Goal: Find specific page/section: Find specific page/section

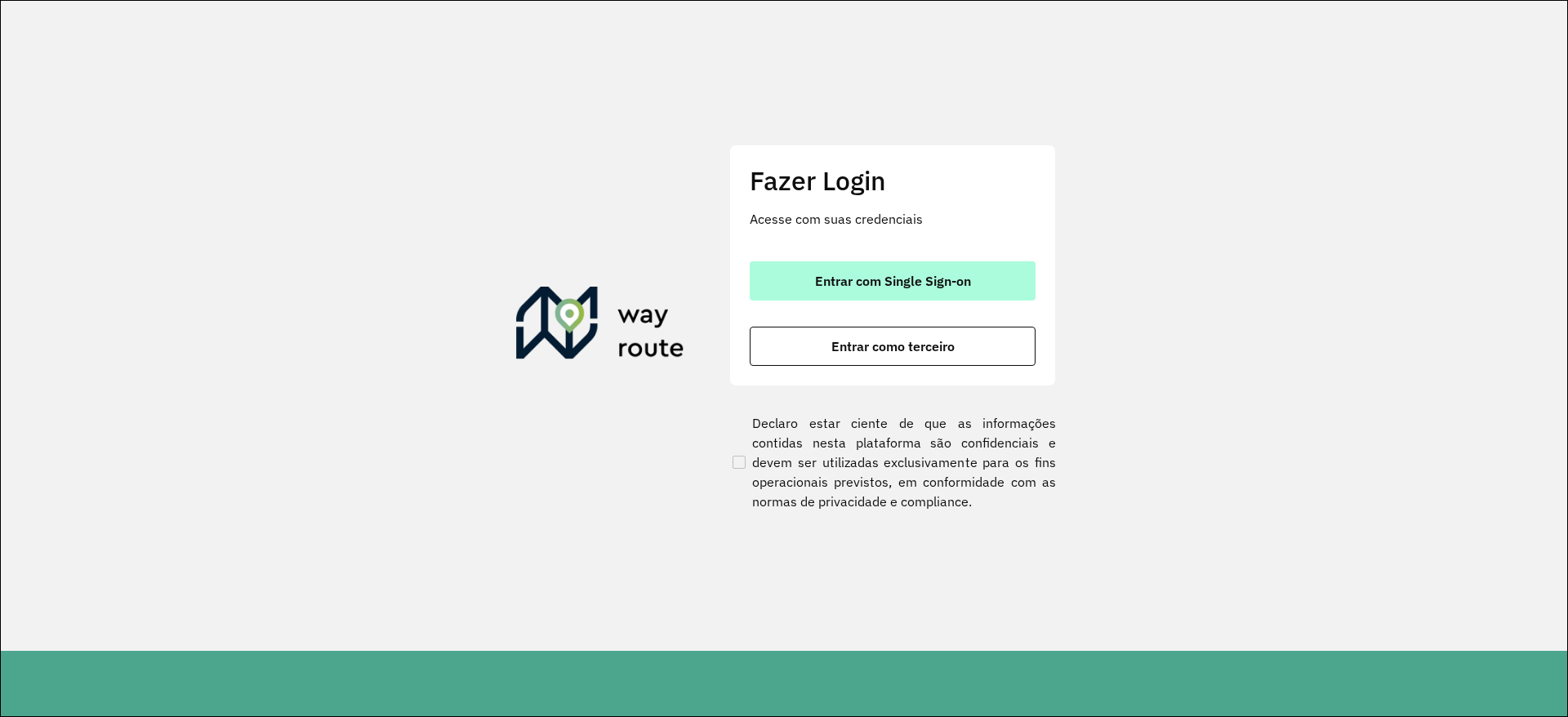
click at [905, 293] on button "Entrar com Single Sign-on" at bounding box center [893, 280] width 286 height 39
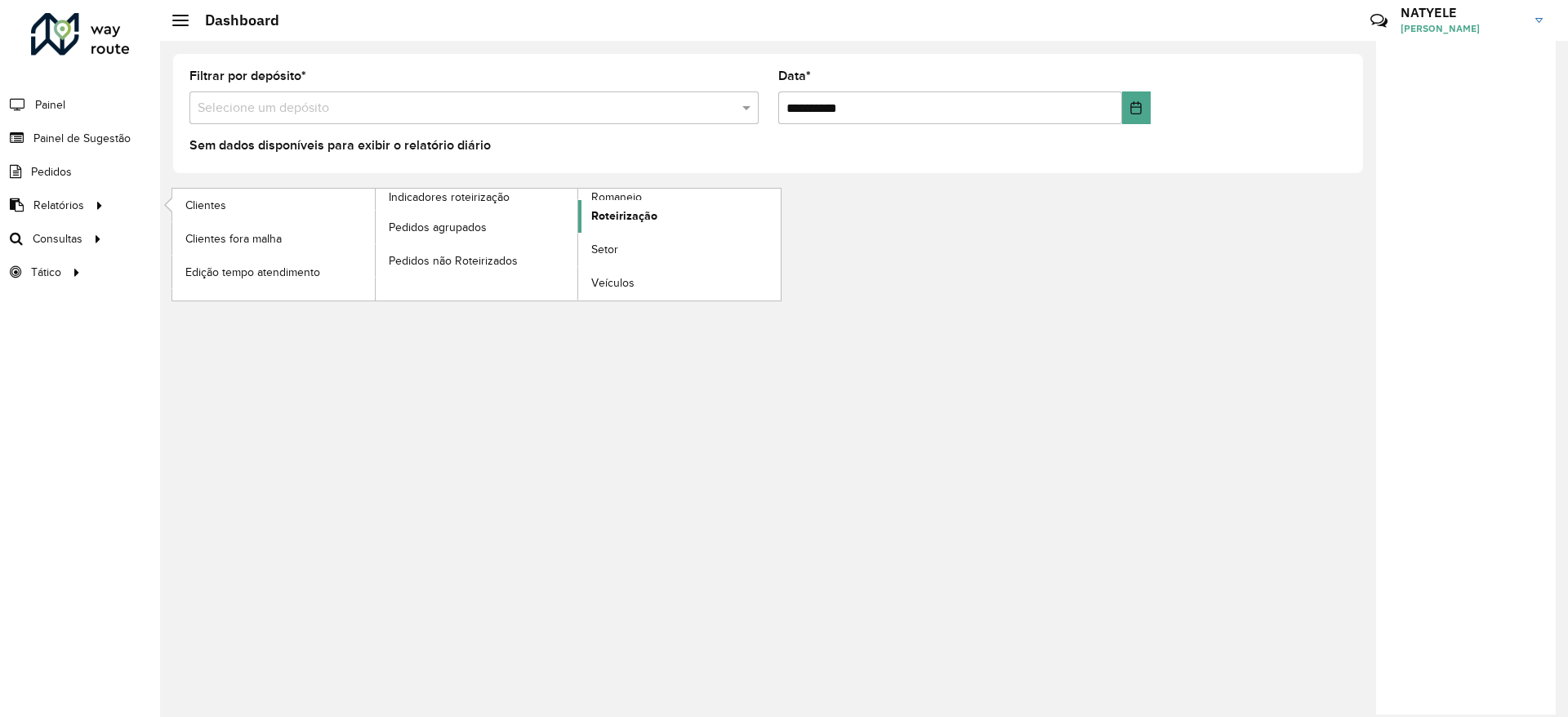
click at [596, 205] on link "Roteirização" at bounding box center [678, 216] width 202 height 33
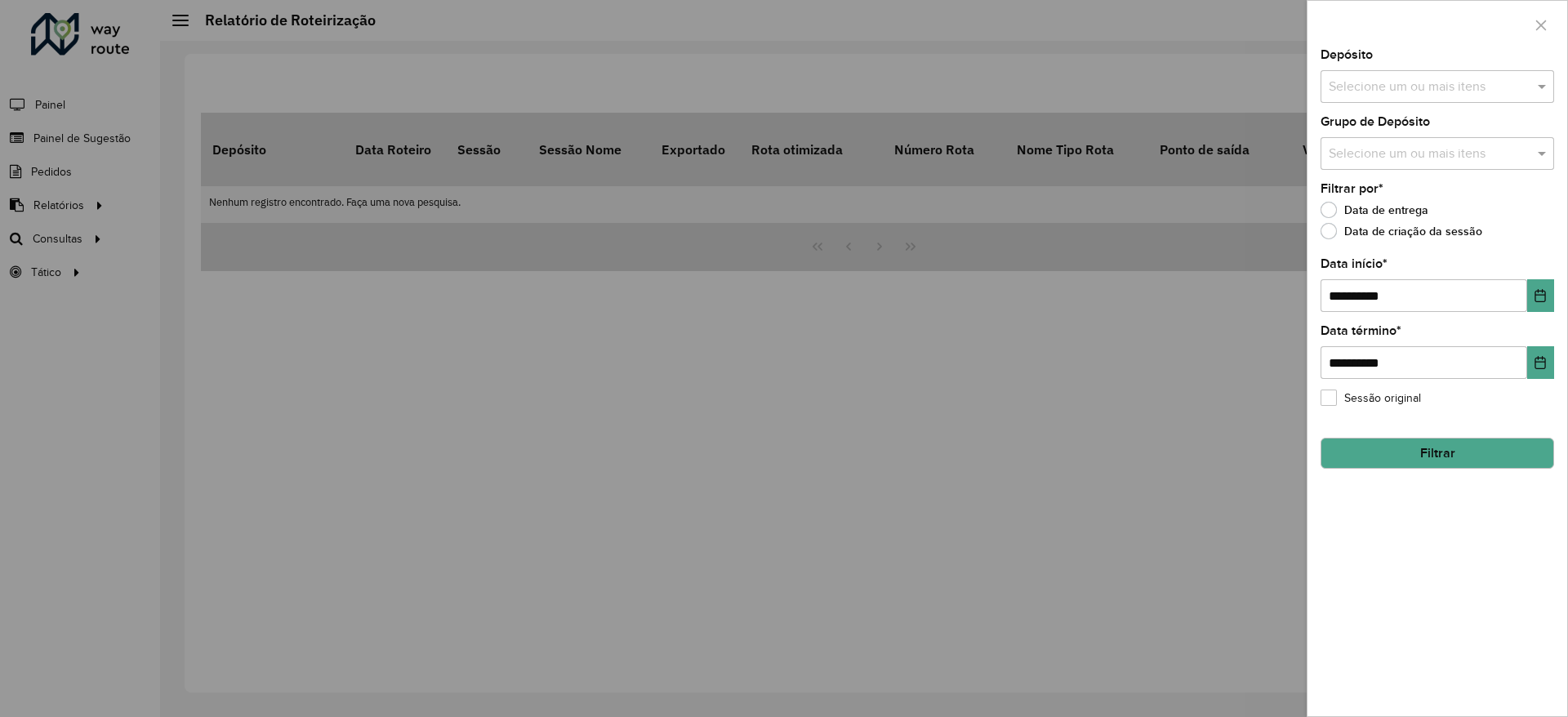
click at [87, 242] on div at bounding box center [784, 358] width 1568 height 717
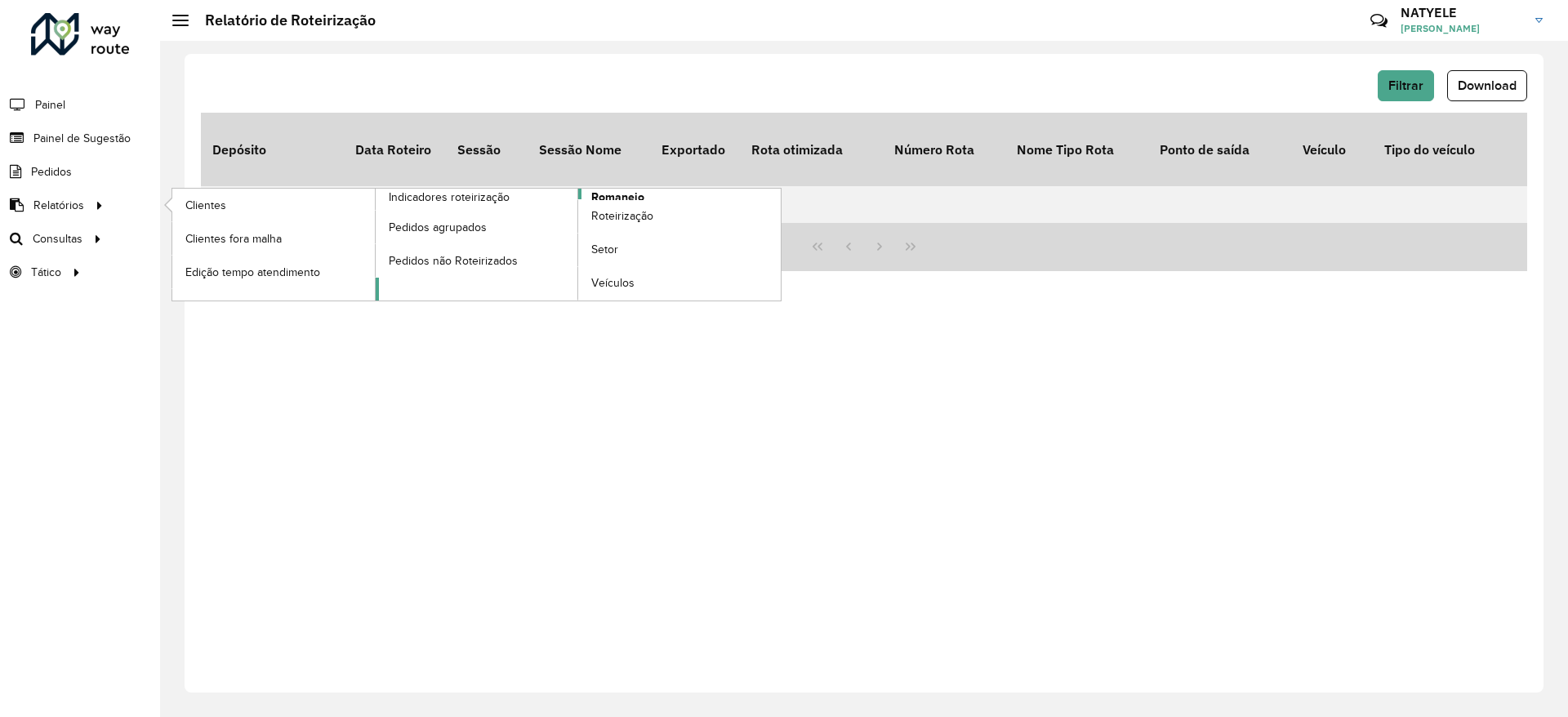
click at [613, 195] on span "Romaneio" at bounding box center [618, 196] width 53 height 17
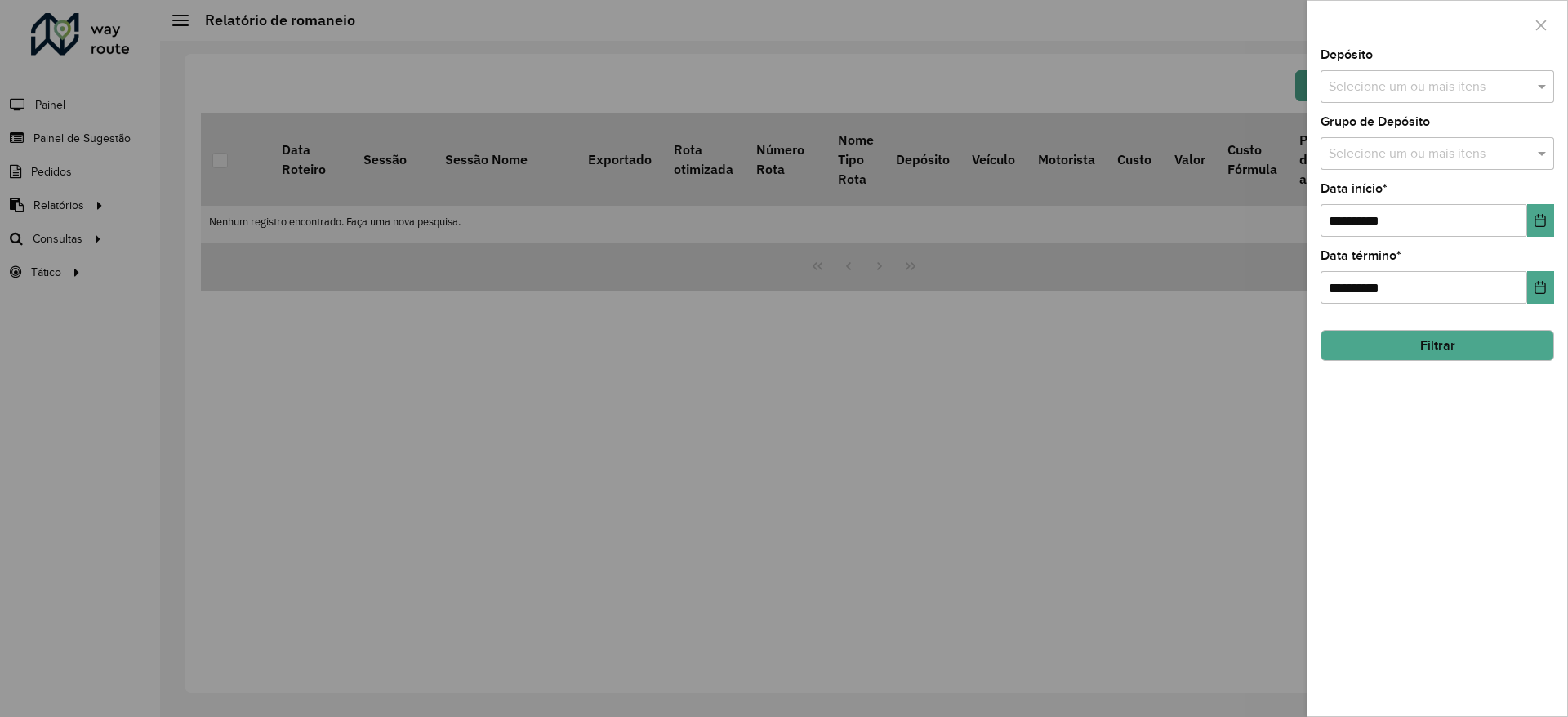
click at [1454, 91] on input "text" at bounding box center [1430, 88] width 209 height 20
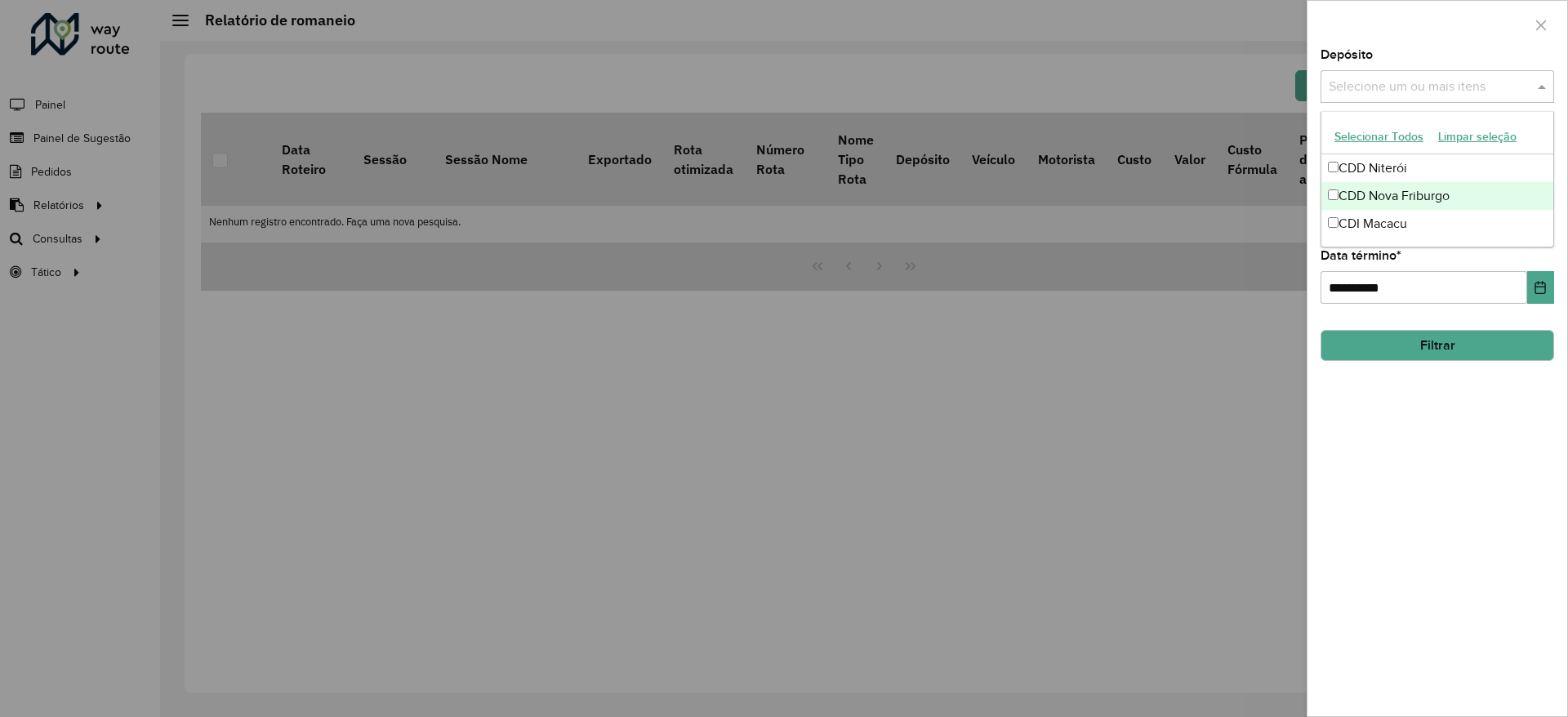
click at [1439, 198] on div "CDD Nova Friburgo" at bounding box center [1437, 196] width 232 height 28
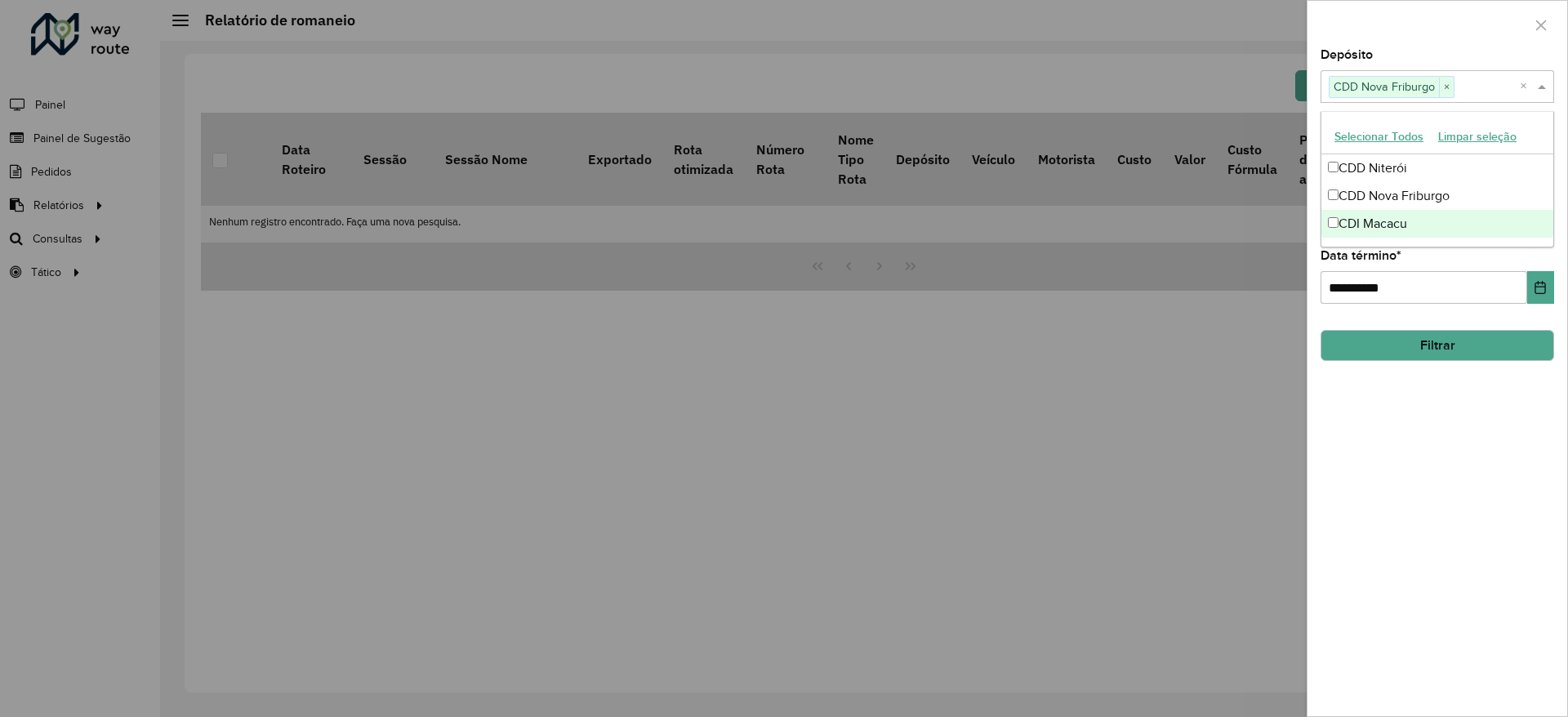
click at [1458, 428] on div "**********" at bounding box center [1437, 382] width 260 height 667
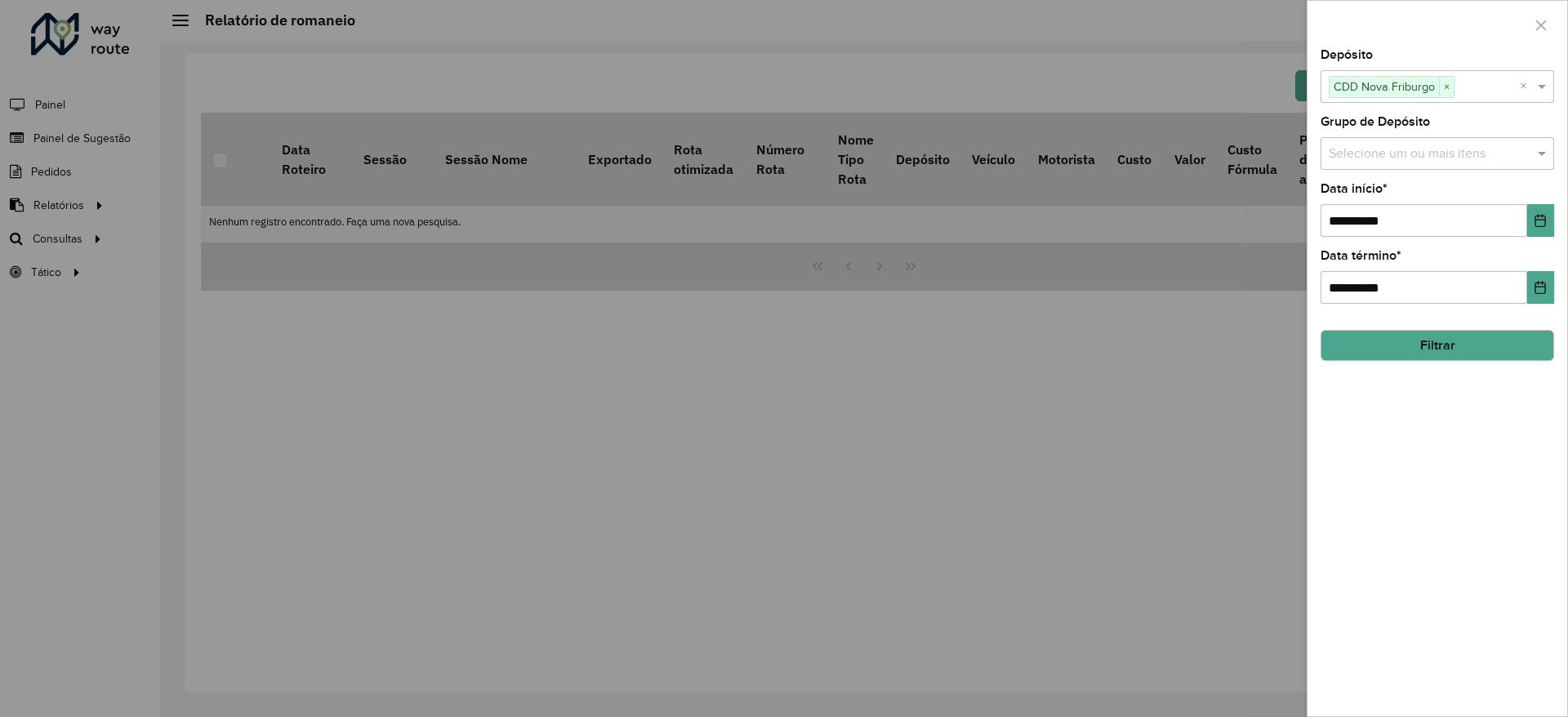
click at [1410, 144] on input "text" at bounding box center [1430, 154] width 209 height 20
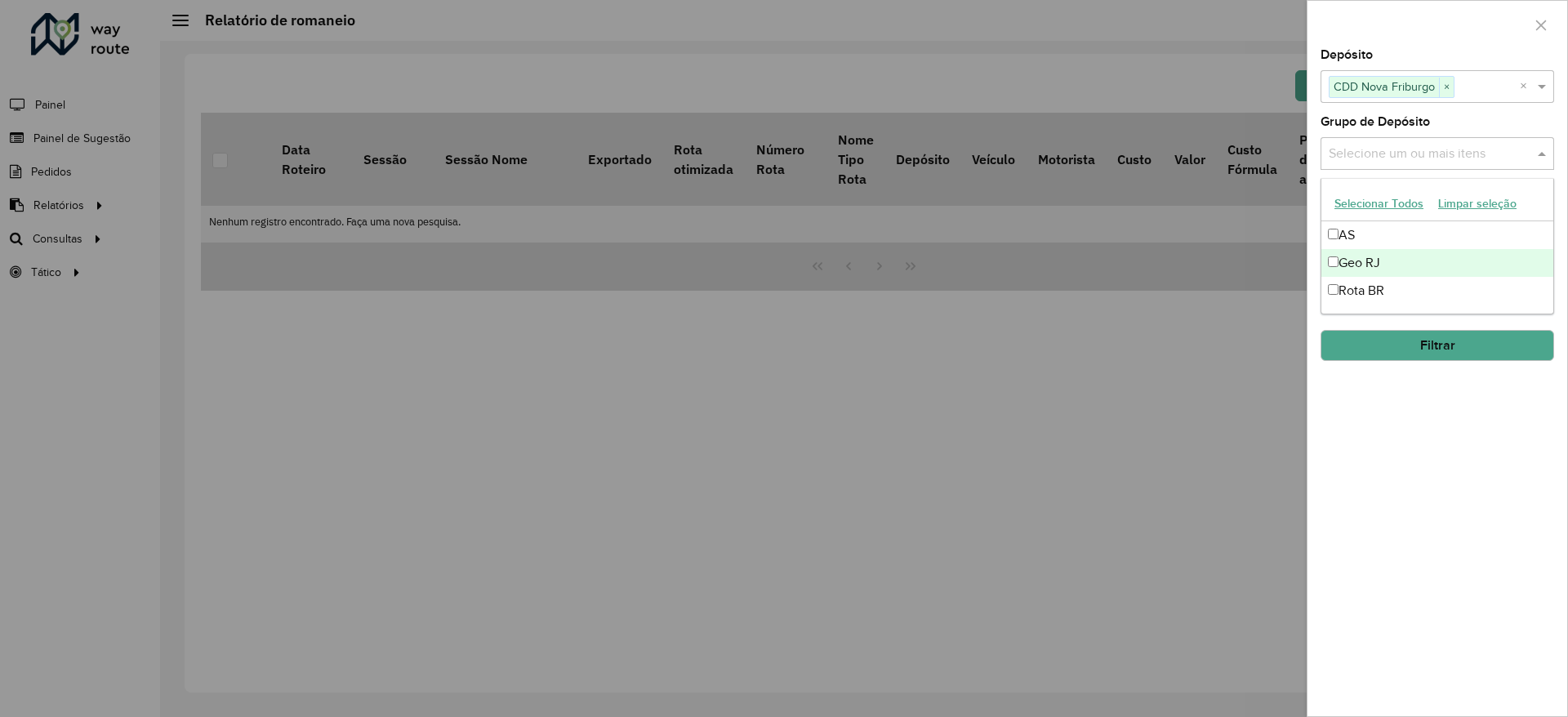
click at [1414, 261] on div "Geo RJ" at bounding box center [1437, 263] width 232 height 28
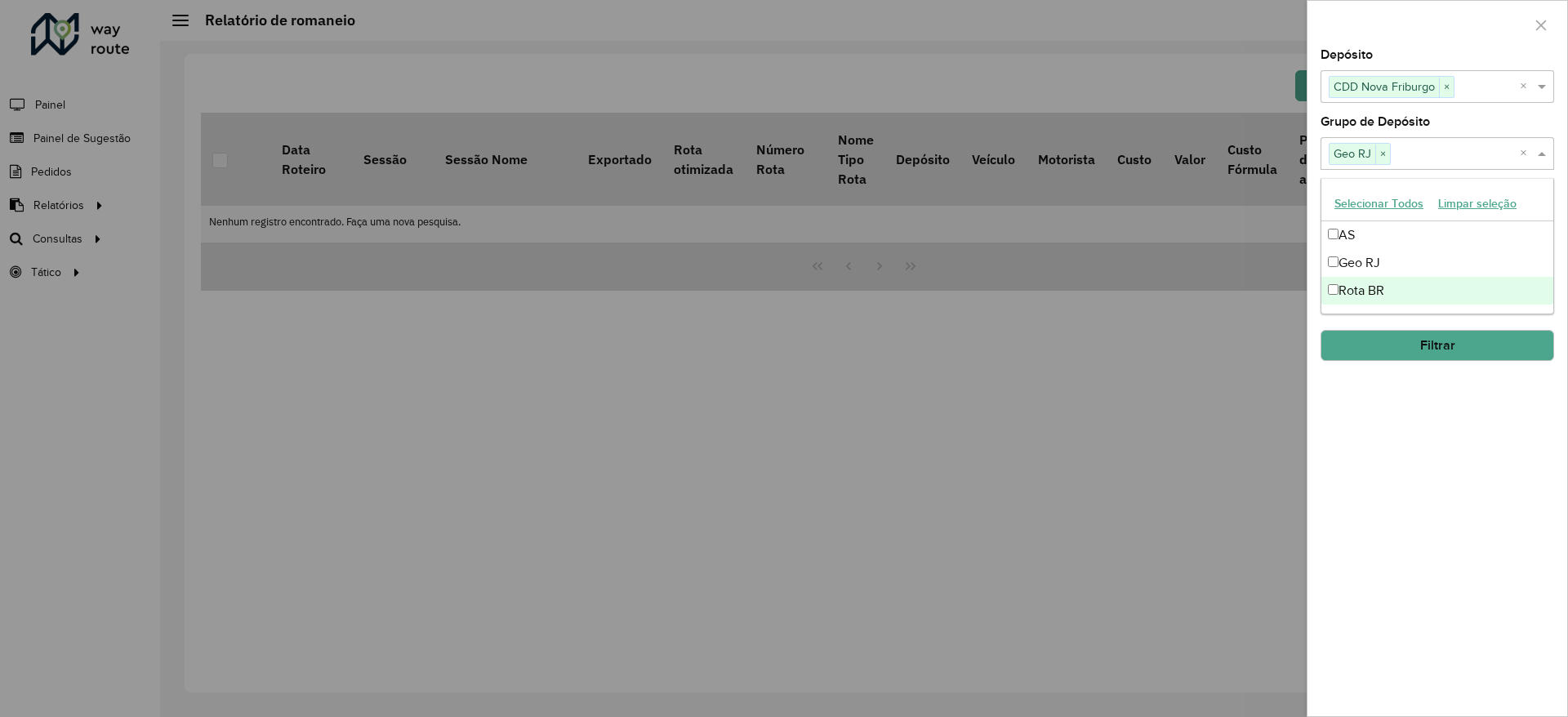
click at [1432, 432] on div "**********" at bounding box center [1437, 382] width 260 height 667
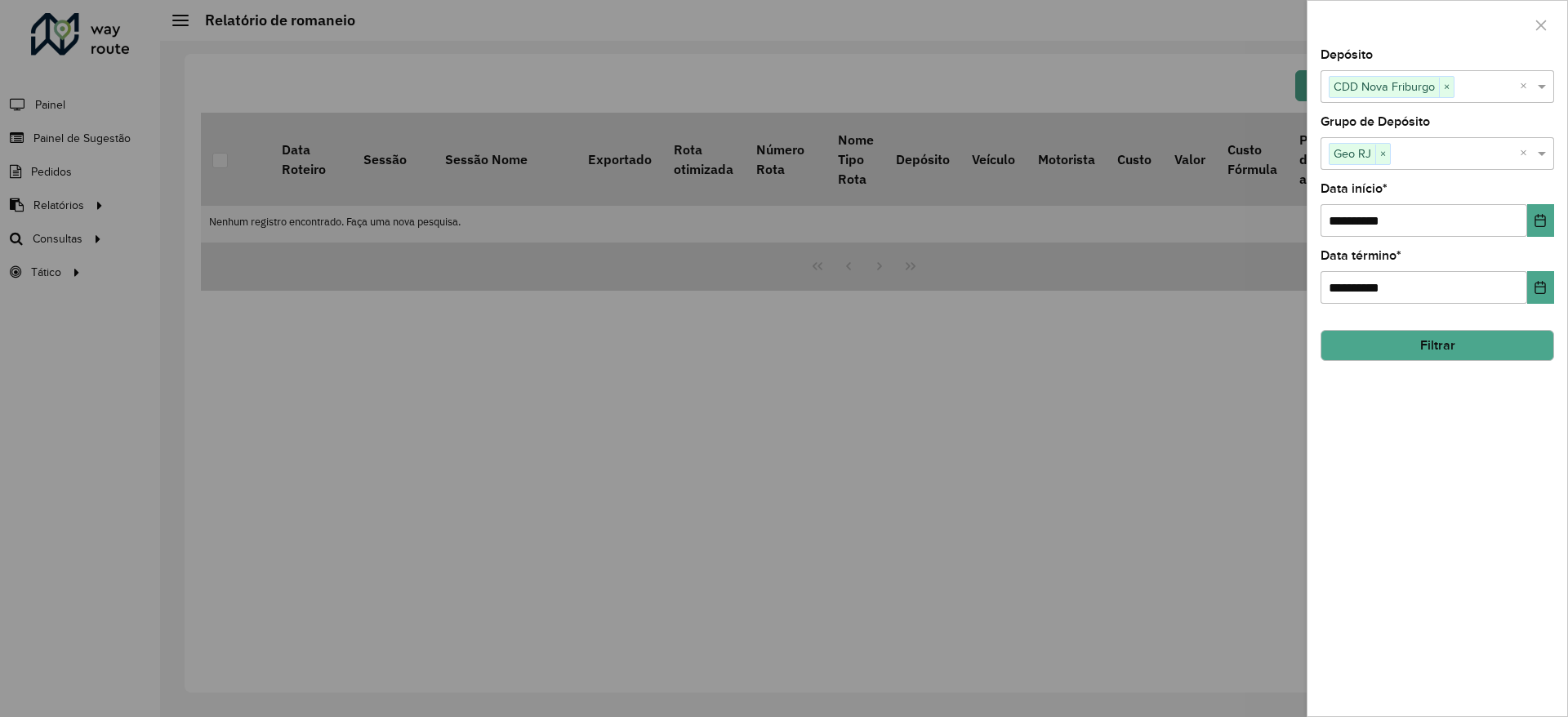
click at [1492, 349] on button "Filtrar" at bounding box center [1437, 345] width 233 height 31
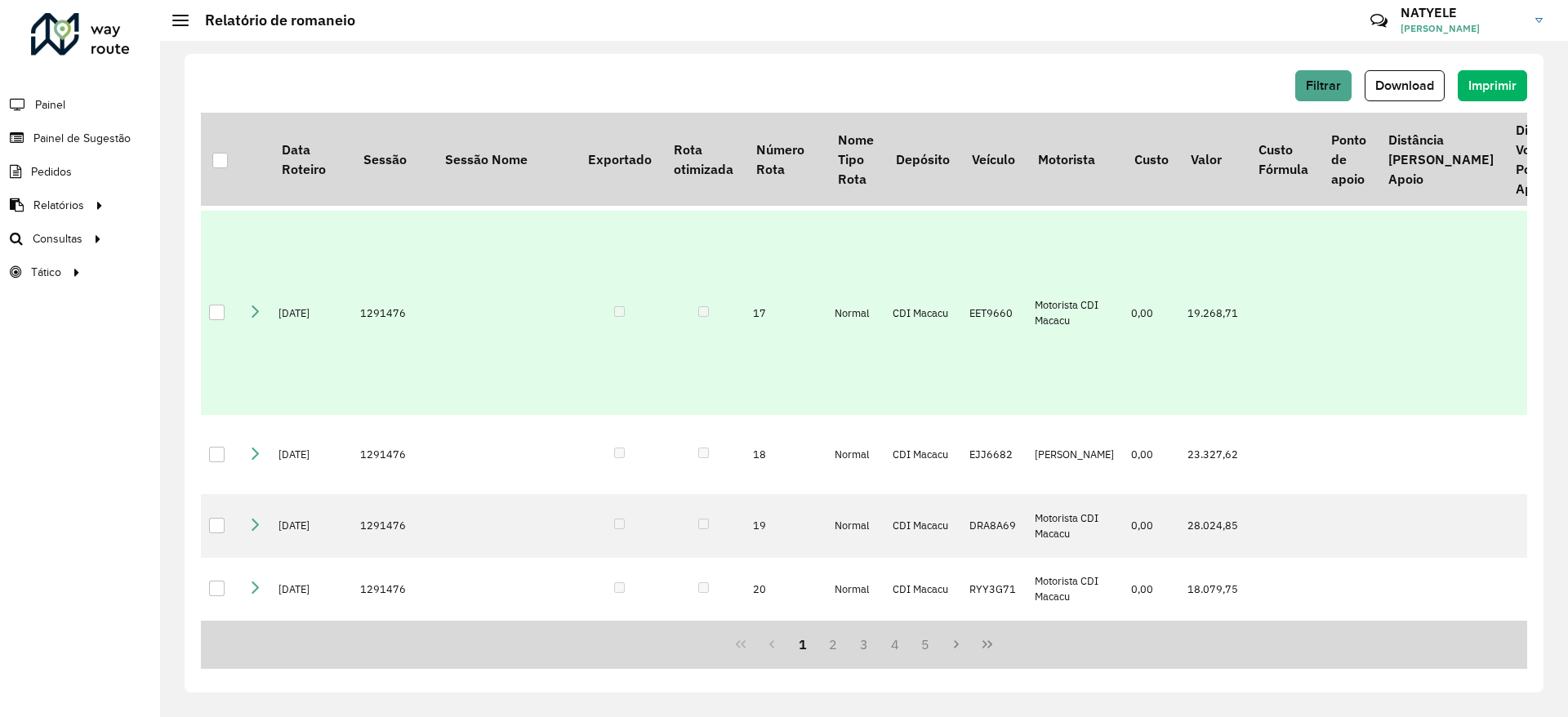
scroll to position [1531, 0]
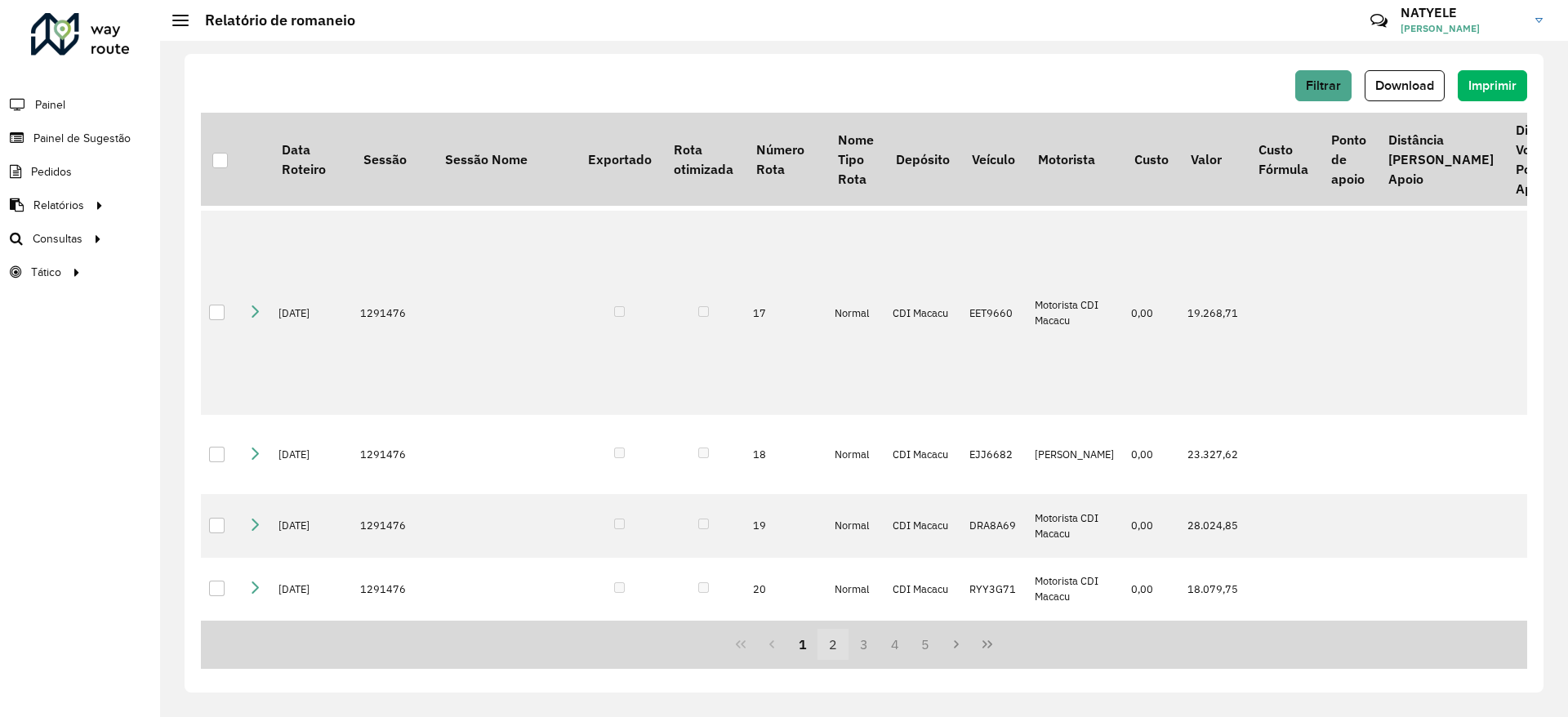
click at [830, 643] on button "2" at bounding box center [833, 643] width 31 height 31
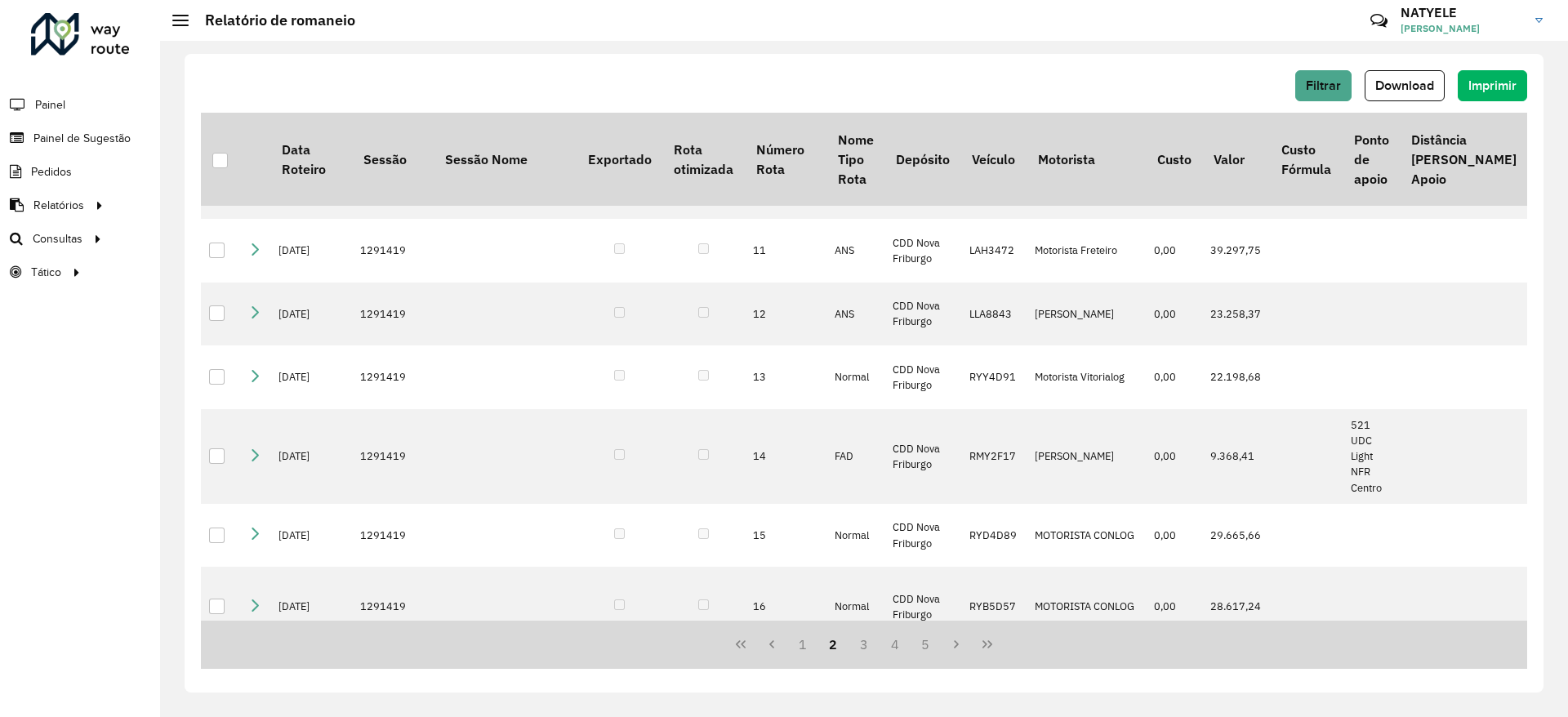
scroll to position [0, 0]
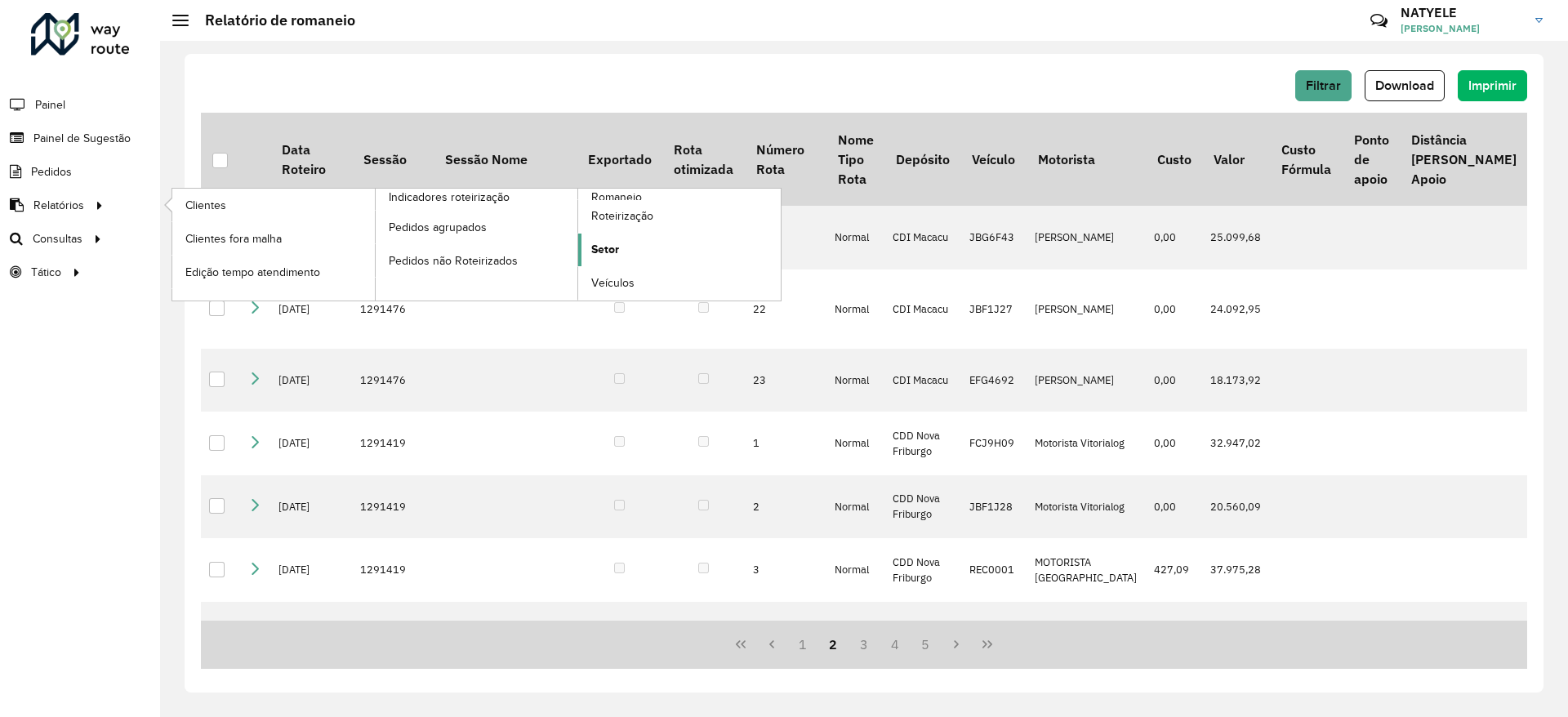
click at [613, 243] on span "Setor" at bounding box center [606, 249] width 28 height 17
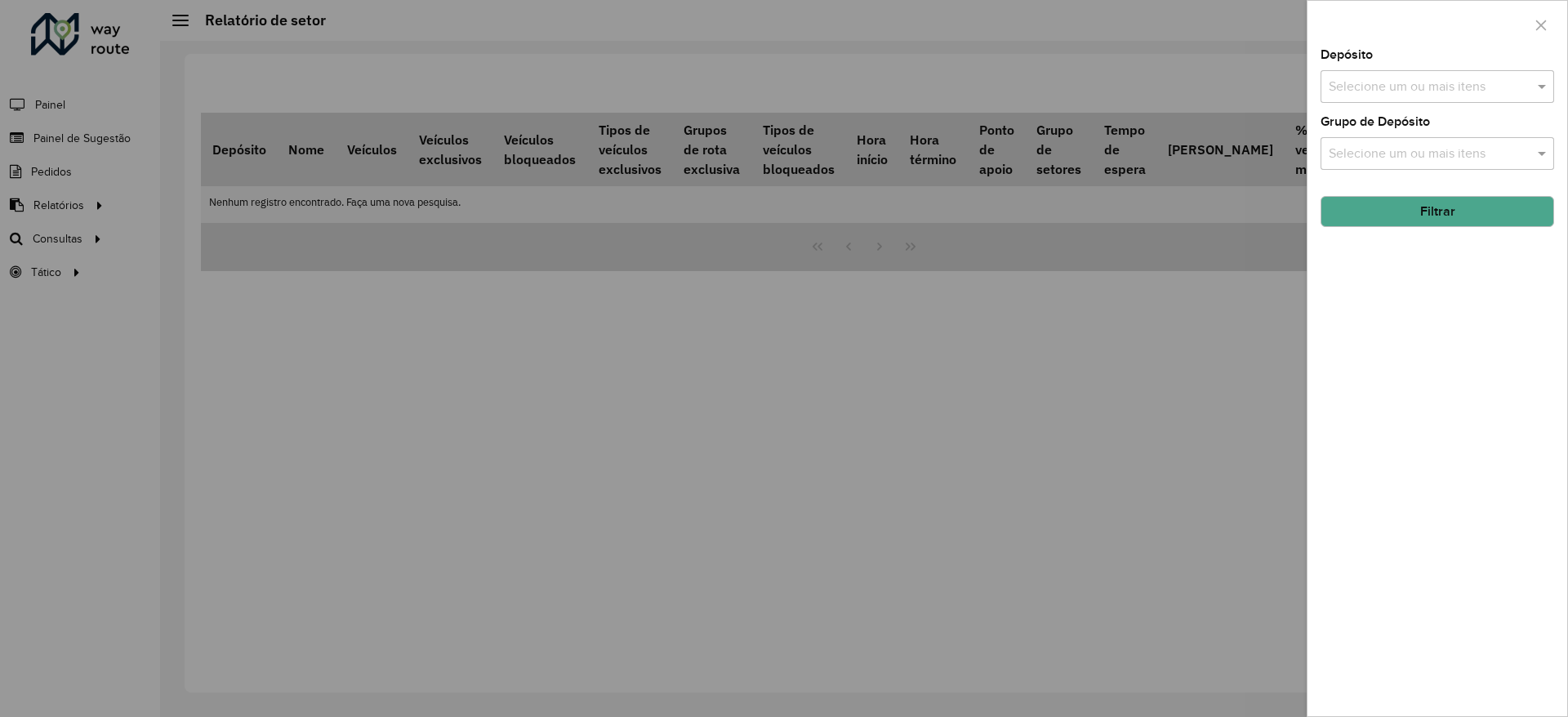
click at [1466, 78] on input "text" at bounding box center [1430, 88] width 209 height 20
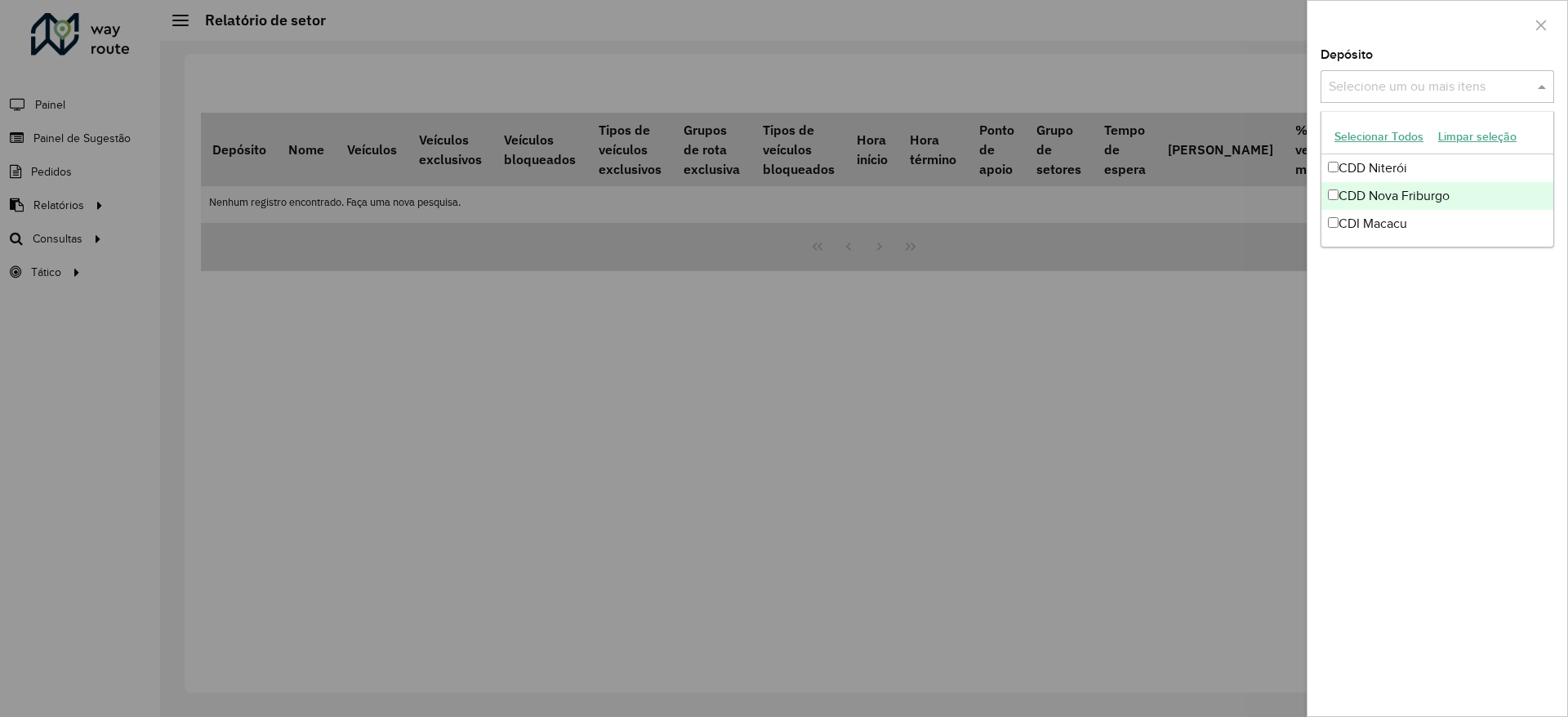
click at [1430, 184] on div "CDD Nova Friburgo" at bounding box center [1437, 196] width 232 height 28
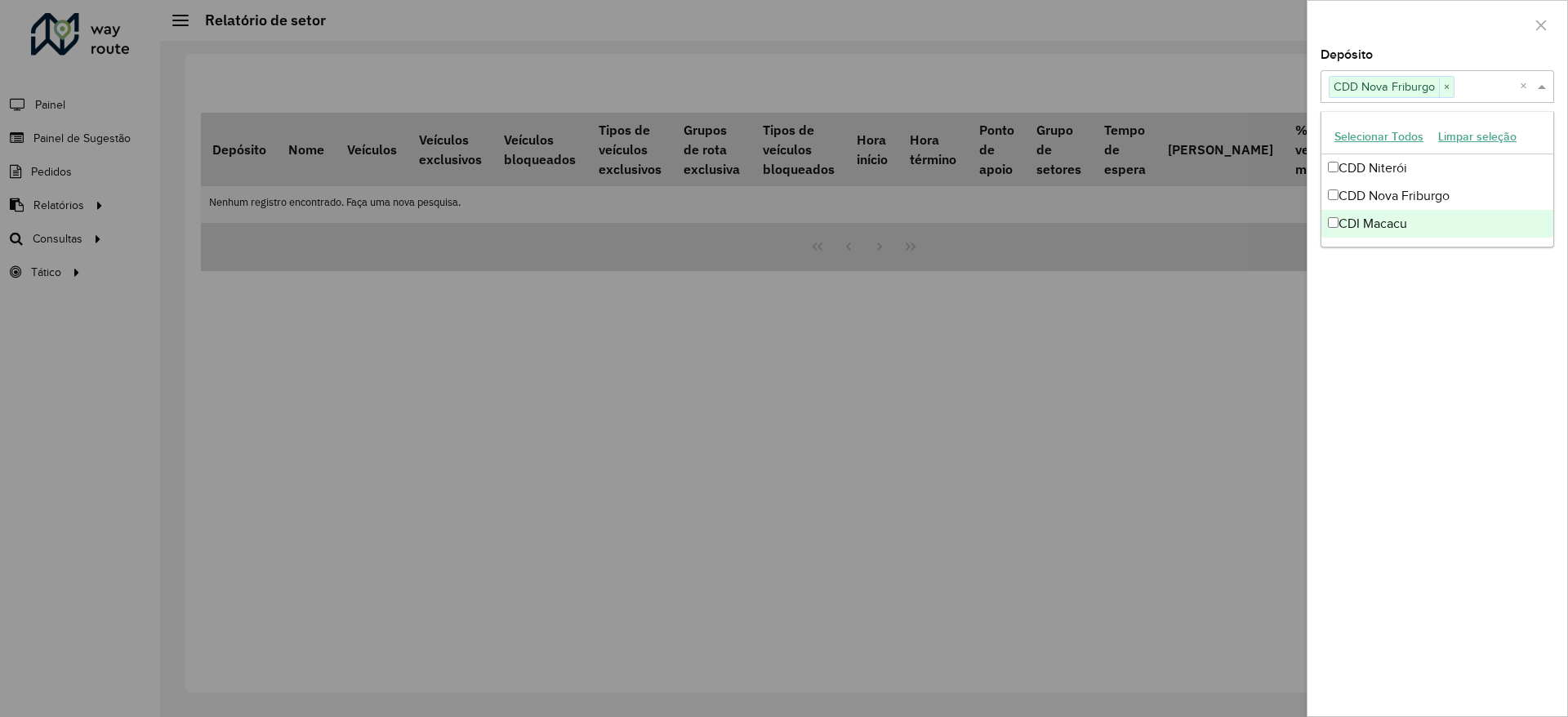
click at [1421, 378] on div "Depósito Selecione um ou mais itens CDD Nova Friburgo × × Grupo de Depósito Sel…" at bounding box center [1437, 382] width 260 height 667
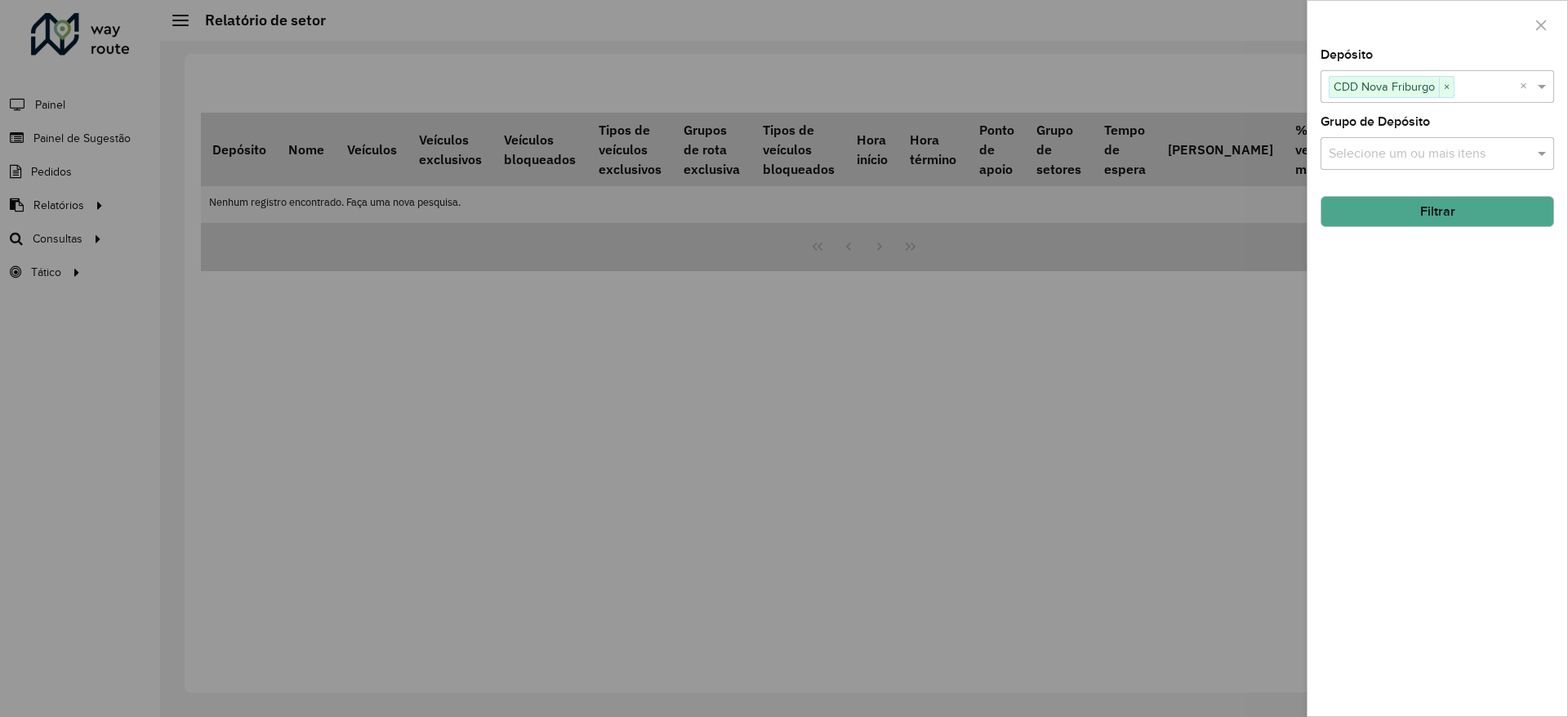
click at [1399, 150] on input "text" at bounding box center [1430, 154] width 209 height 20
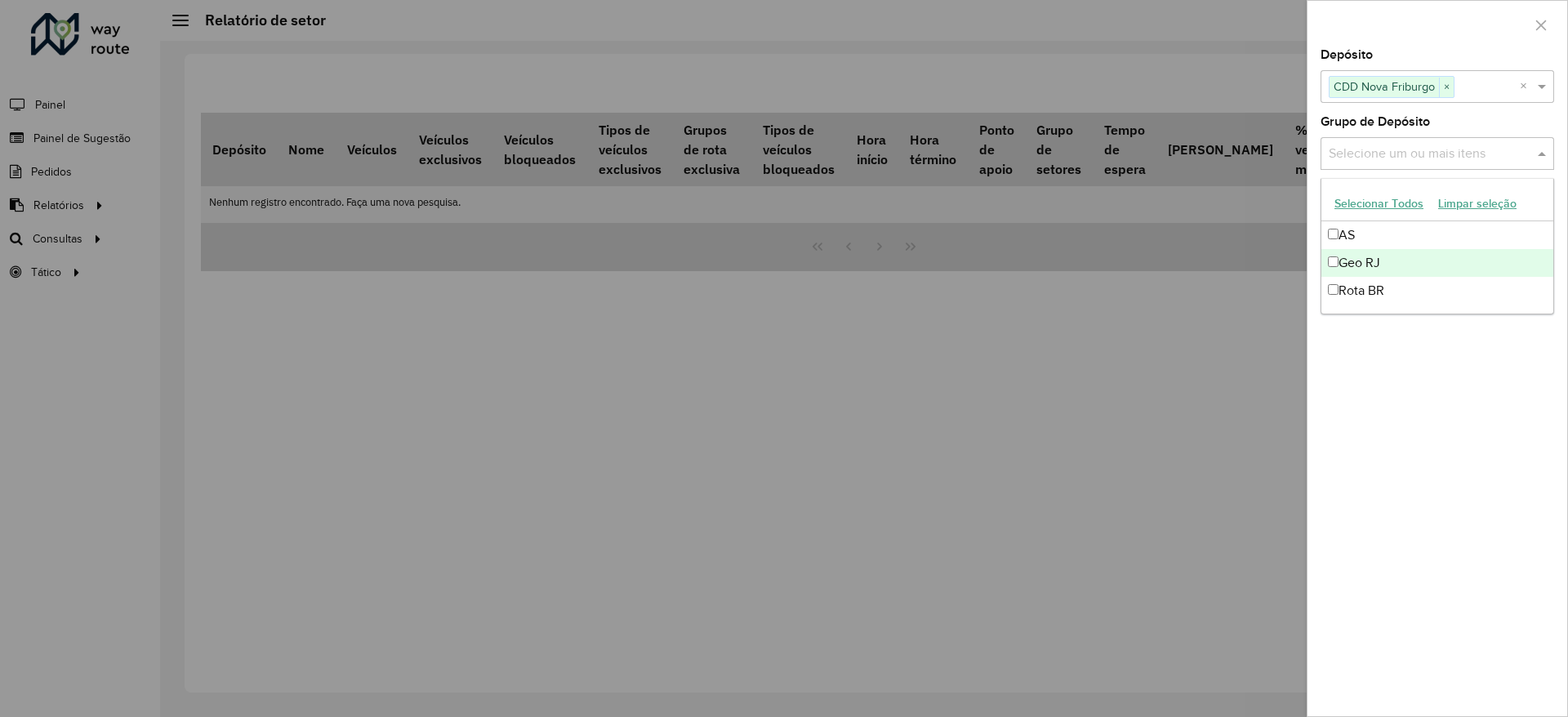
click at [1402, 254] on div "Geo RJ" at bounding box center [1437, 263] width 232 height 28
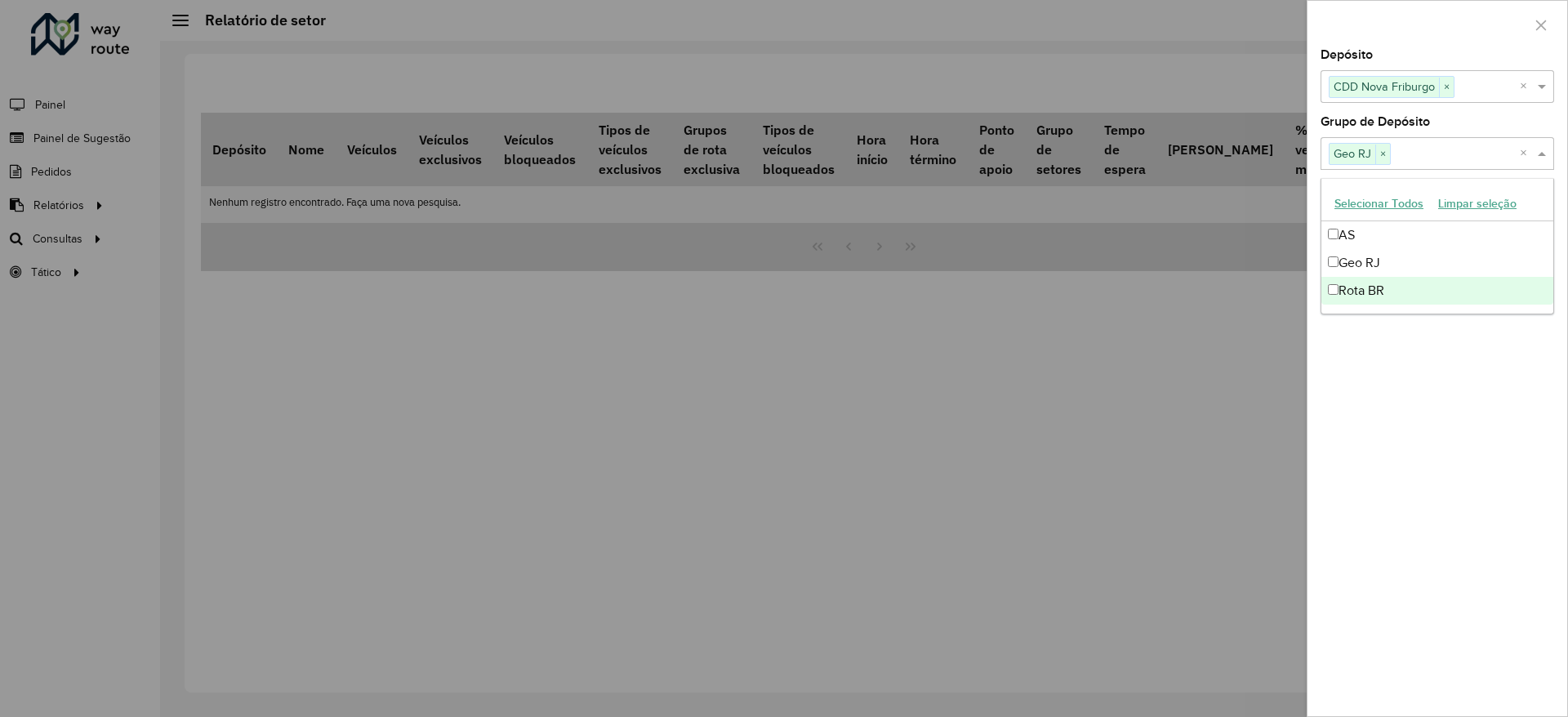
click at [1405, 381] on div "Depósito Selecione um ou mais itens CDD Nova Friburgo × × Grupo de Depósito Sel…" at bounding box center [1437, 382] width 260 height 667
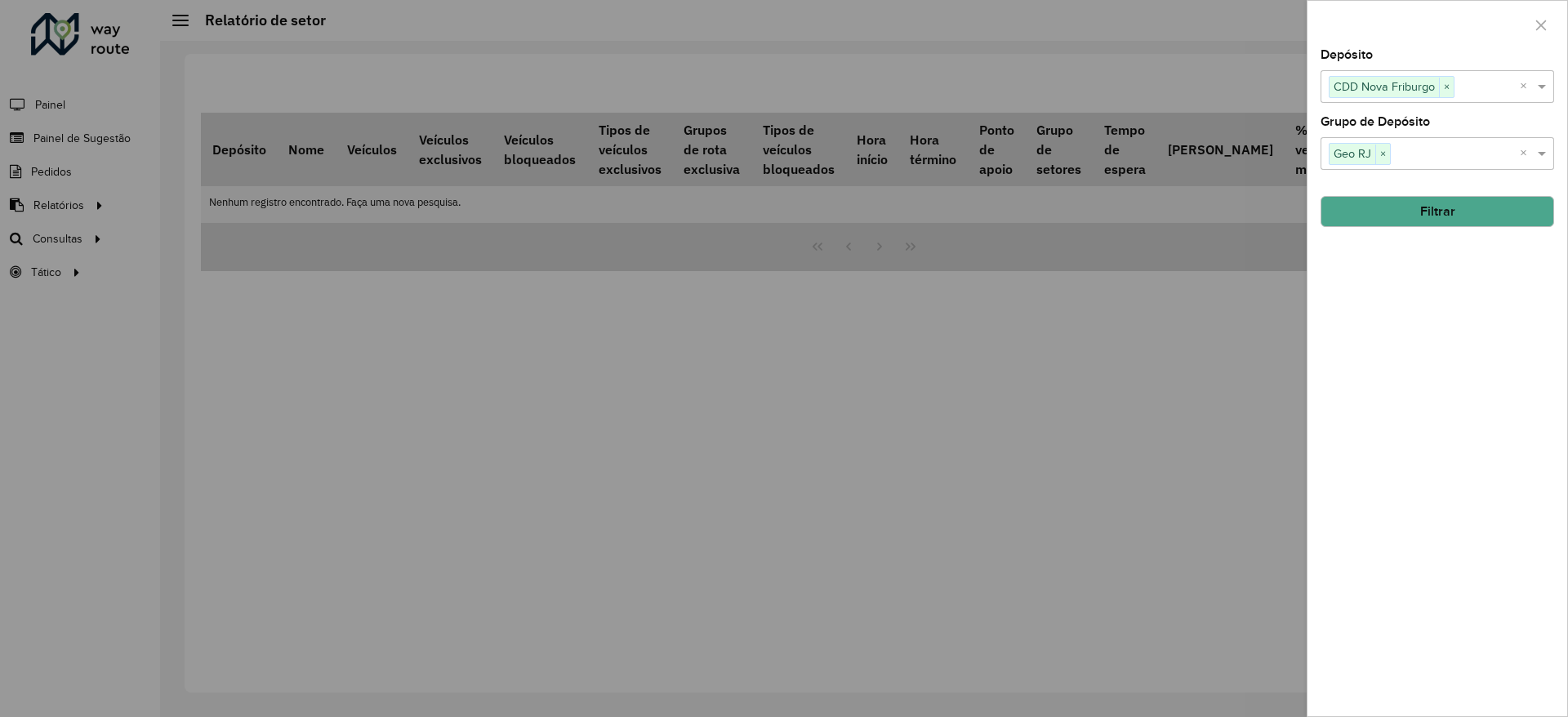
click at [1381, 209] on button "Filtrar" at bounding box center [1437, 211] width 233 height 31
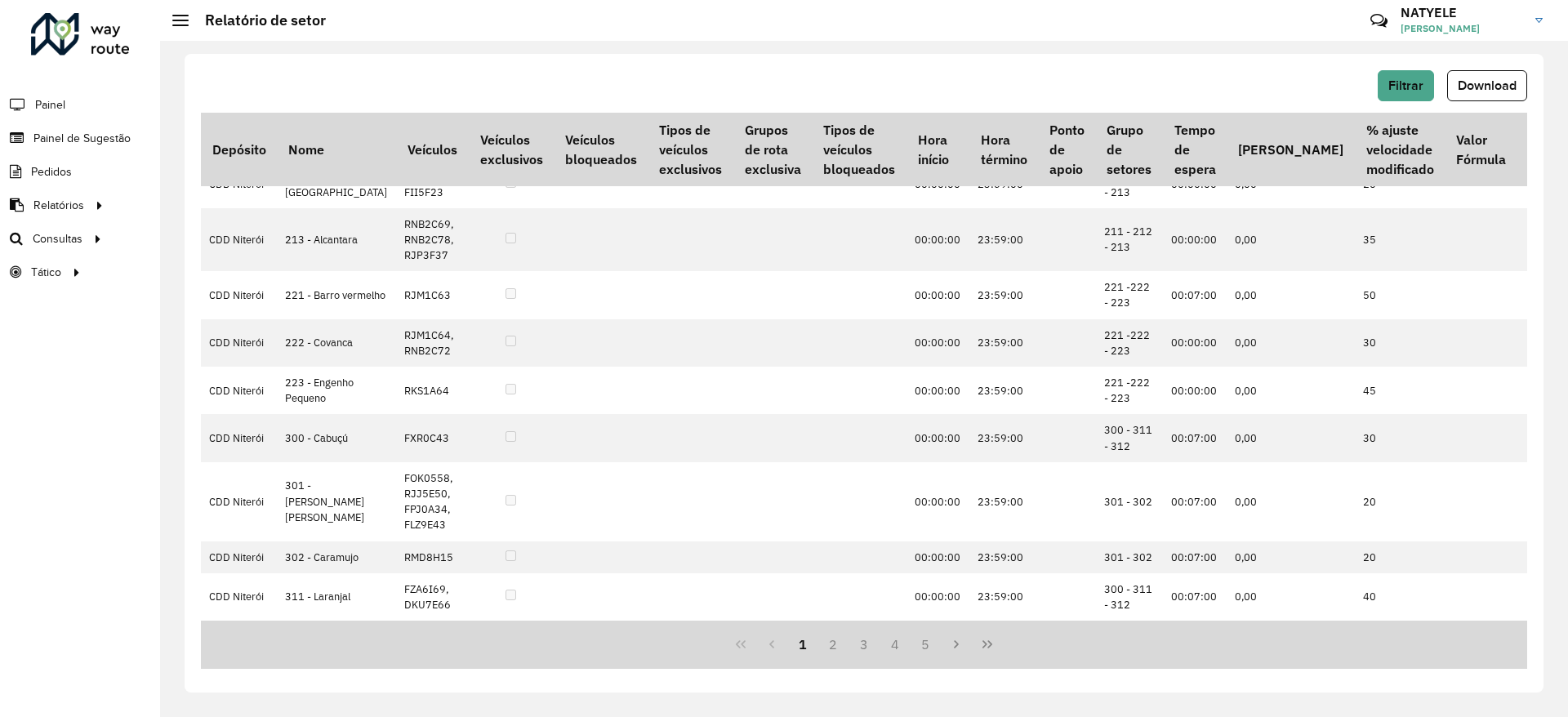
scroll to position [2623, 0]
click at [832, 654] on button "2" at bounding box center [833, 643] width 31 height 31
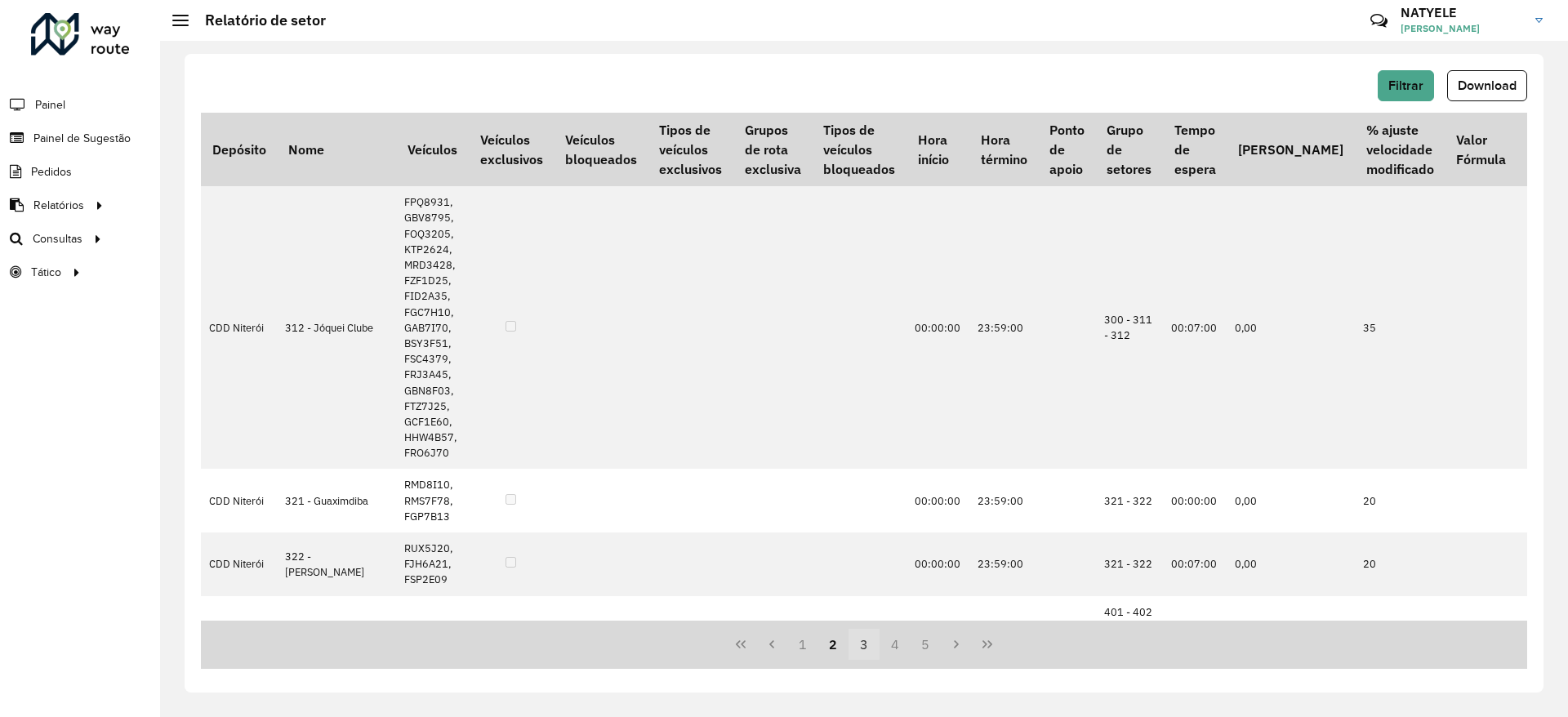
click at [866, 644] on button "3" at bounding box center [864, 643] width 31 height 31
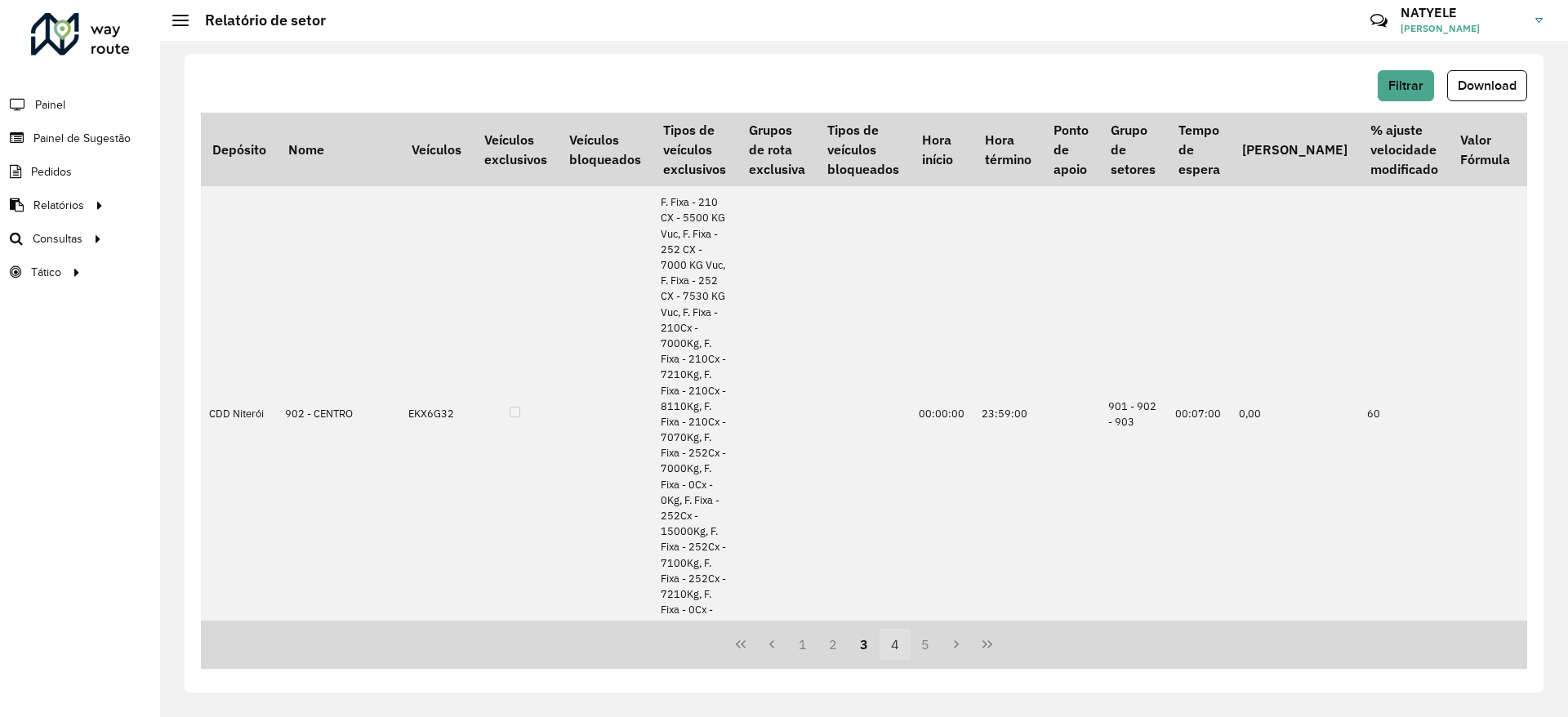
click at [896, 641] on button "4" at bounding box center [895, 643] width 31 height 31
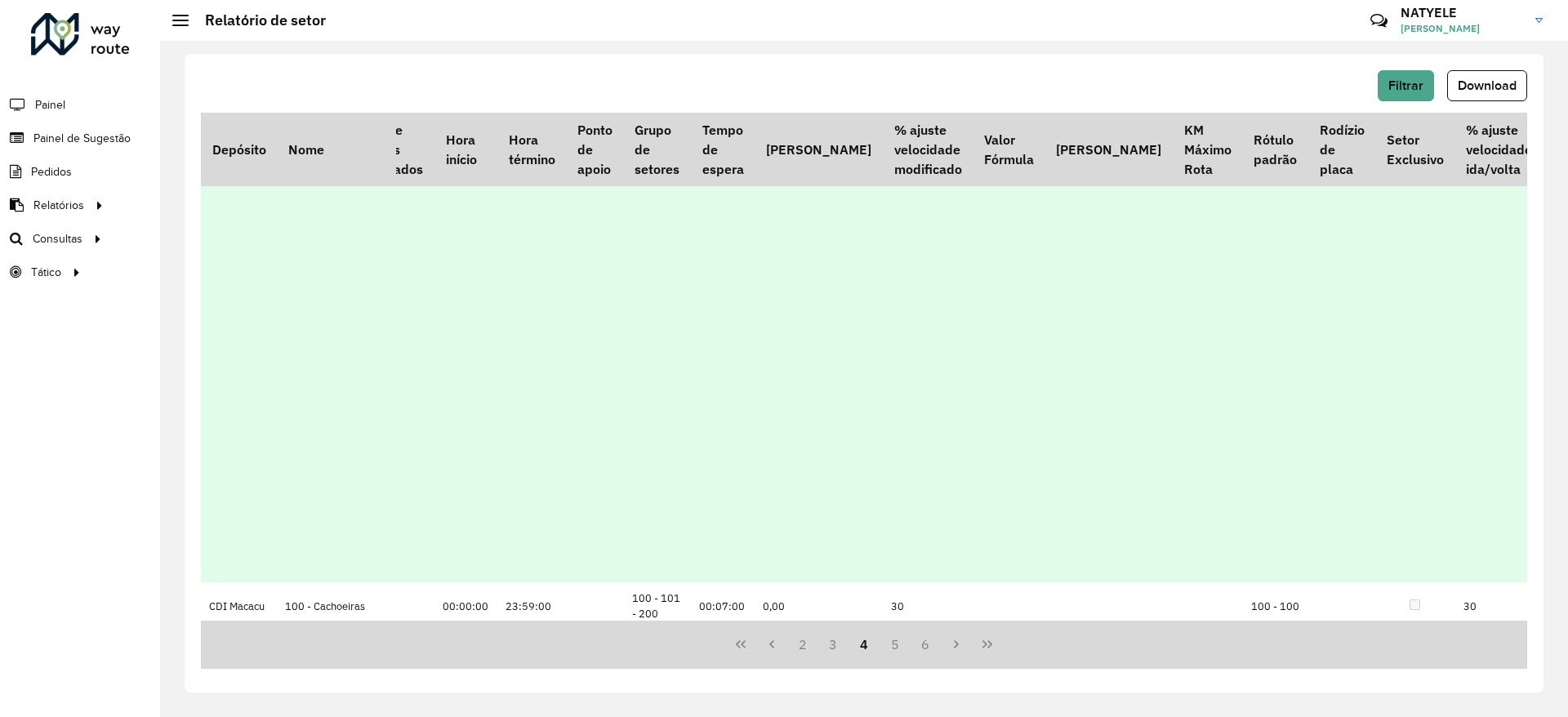
scroll to position [8512, 472]
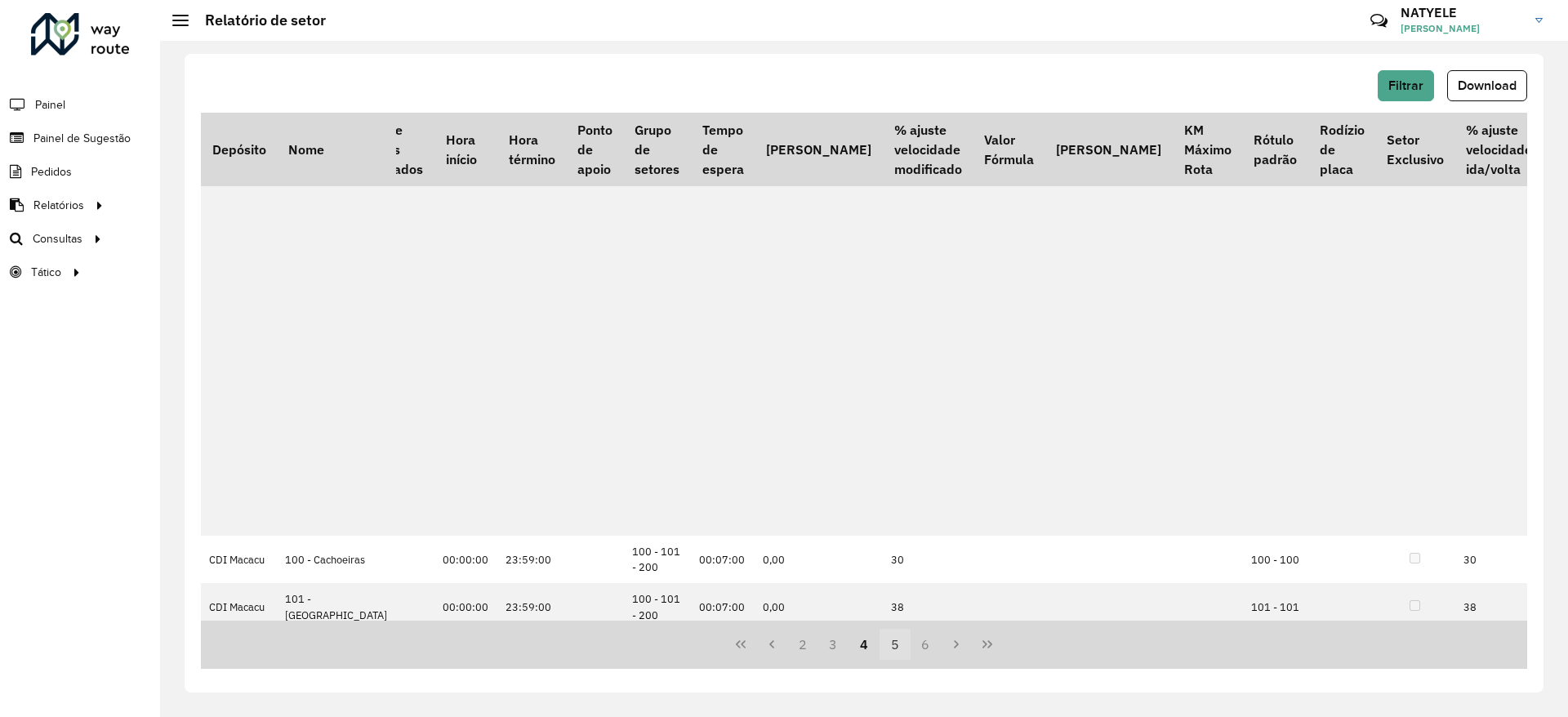
click at [897, 641] on button "5" at bounding box center [895, 643] width 31 height 31
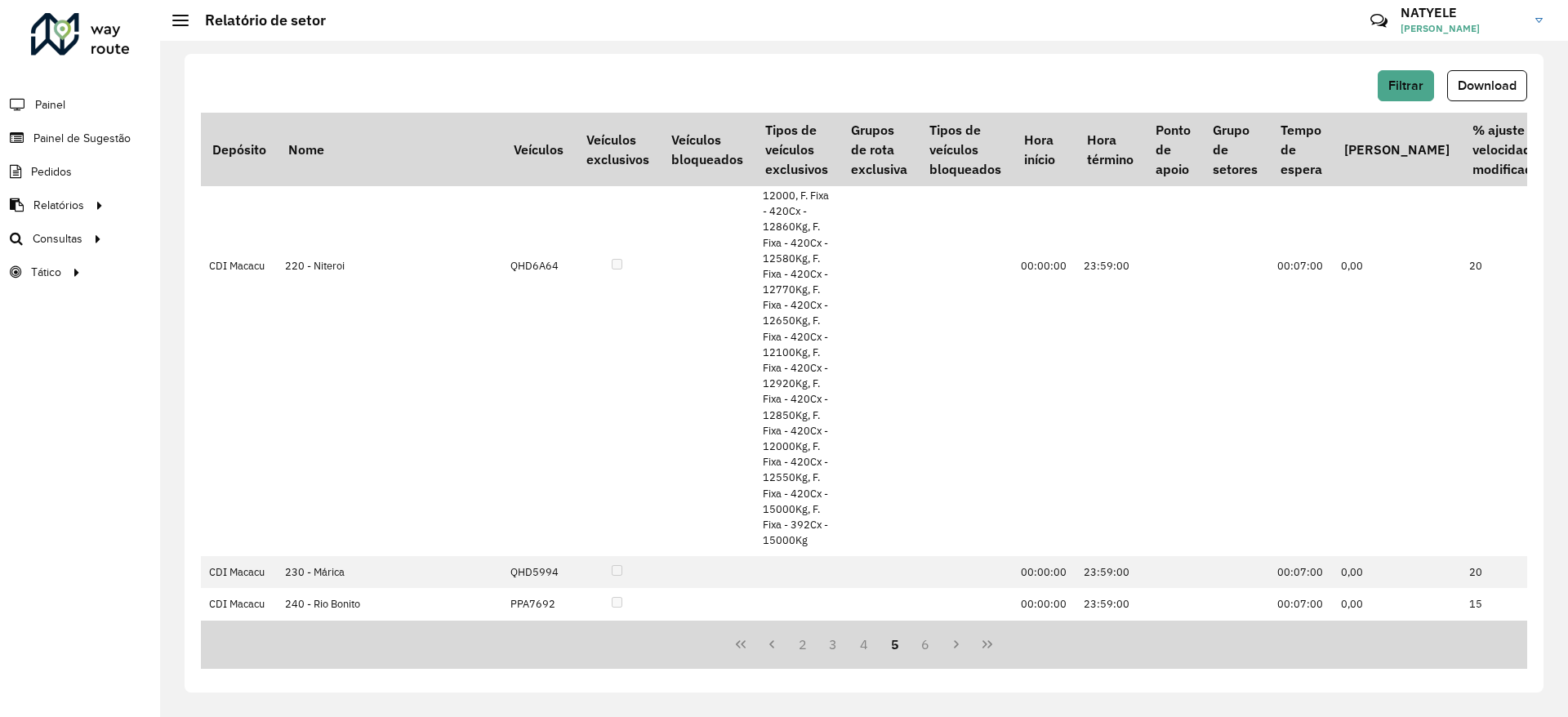
scroll to position [1715, 0]
click at [926, 643] on button "6" at bounding box center [925, 643] width 31 height 31
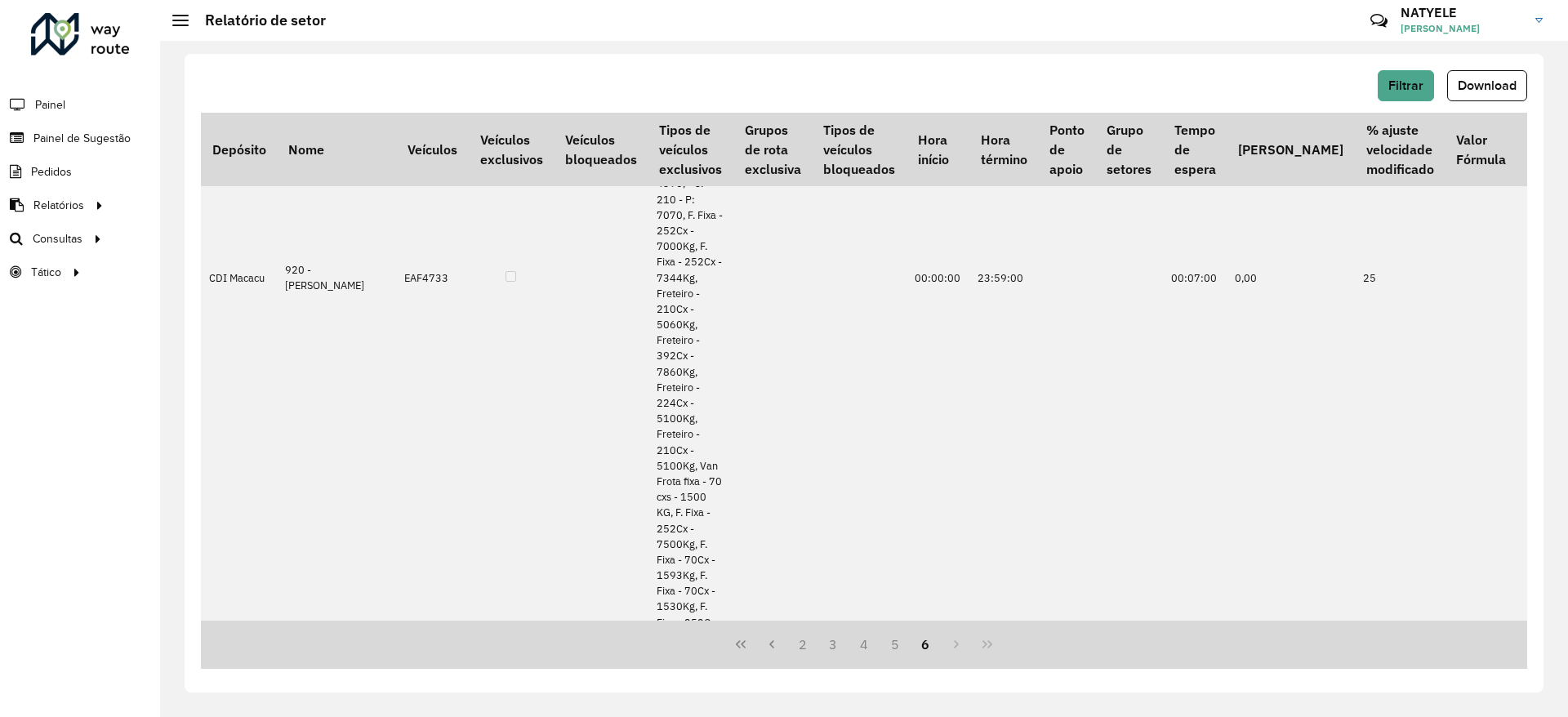
scroll to position [1722, 0]
click at [859, 647] on button "4" at bounding box center [864, 643] width 31 height 31
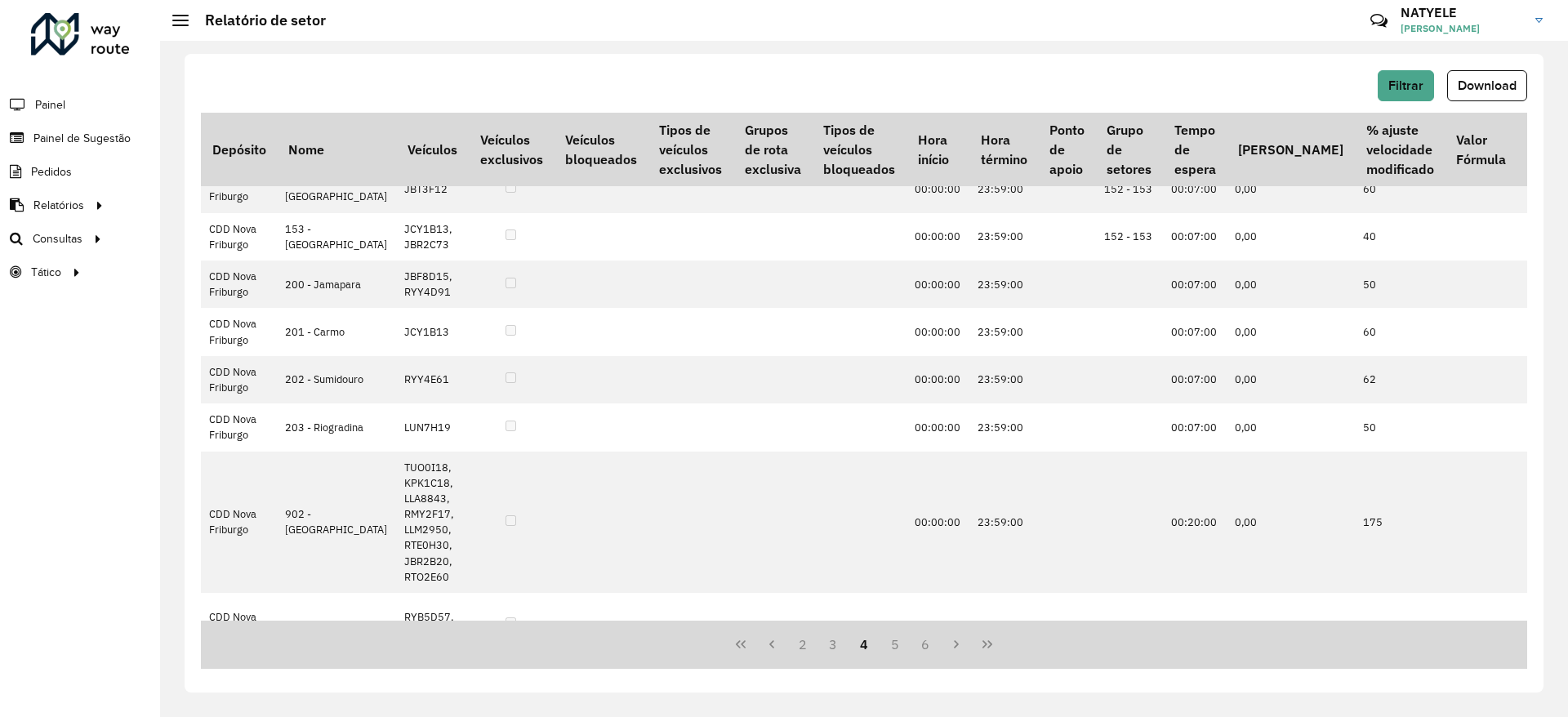
scroll to position [0, 0]
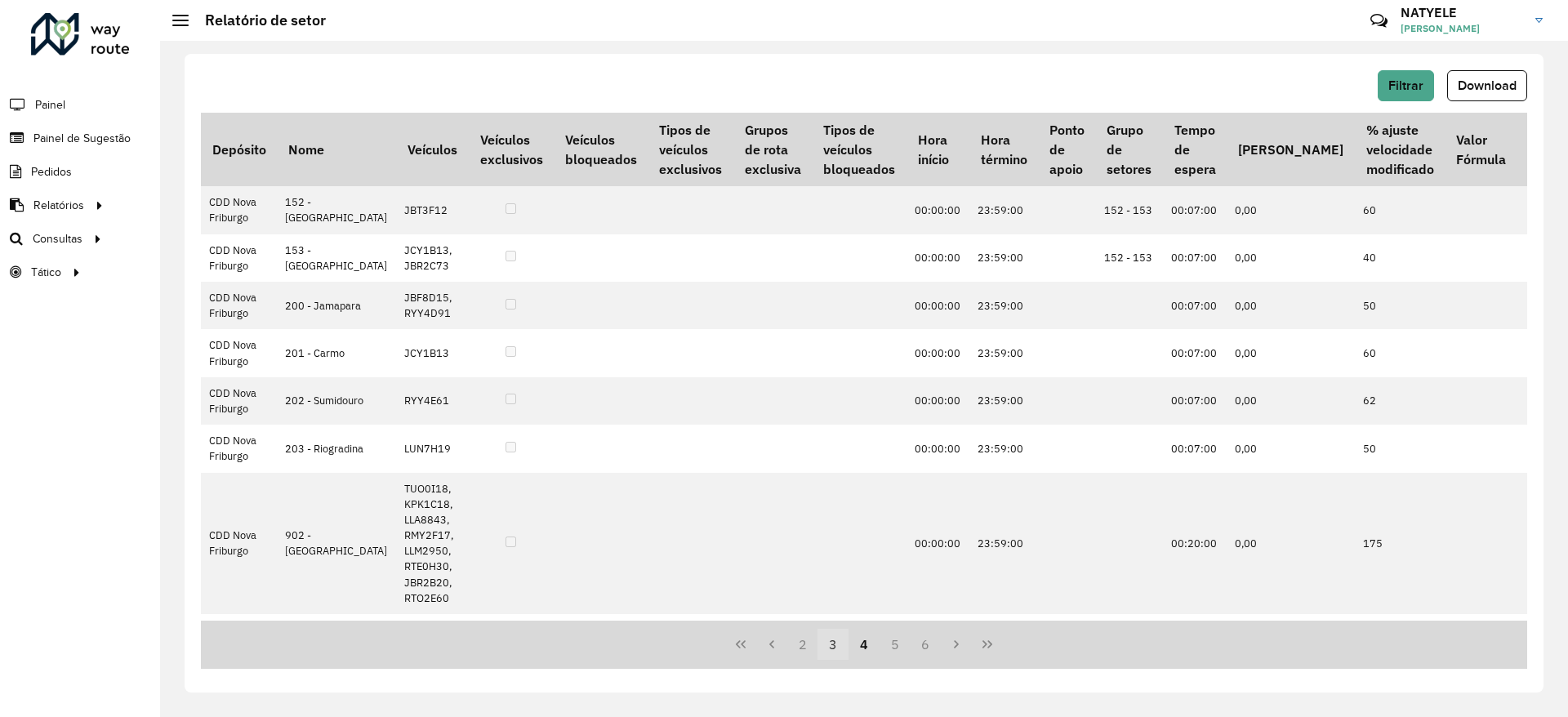
click at [839, 638] on button "3" at bounding box center [833, 643] width 31 height 31
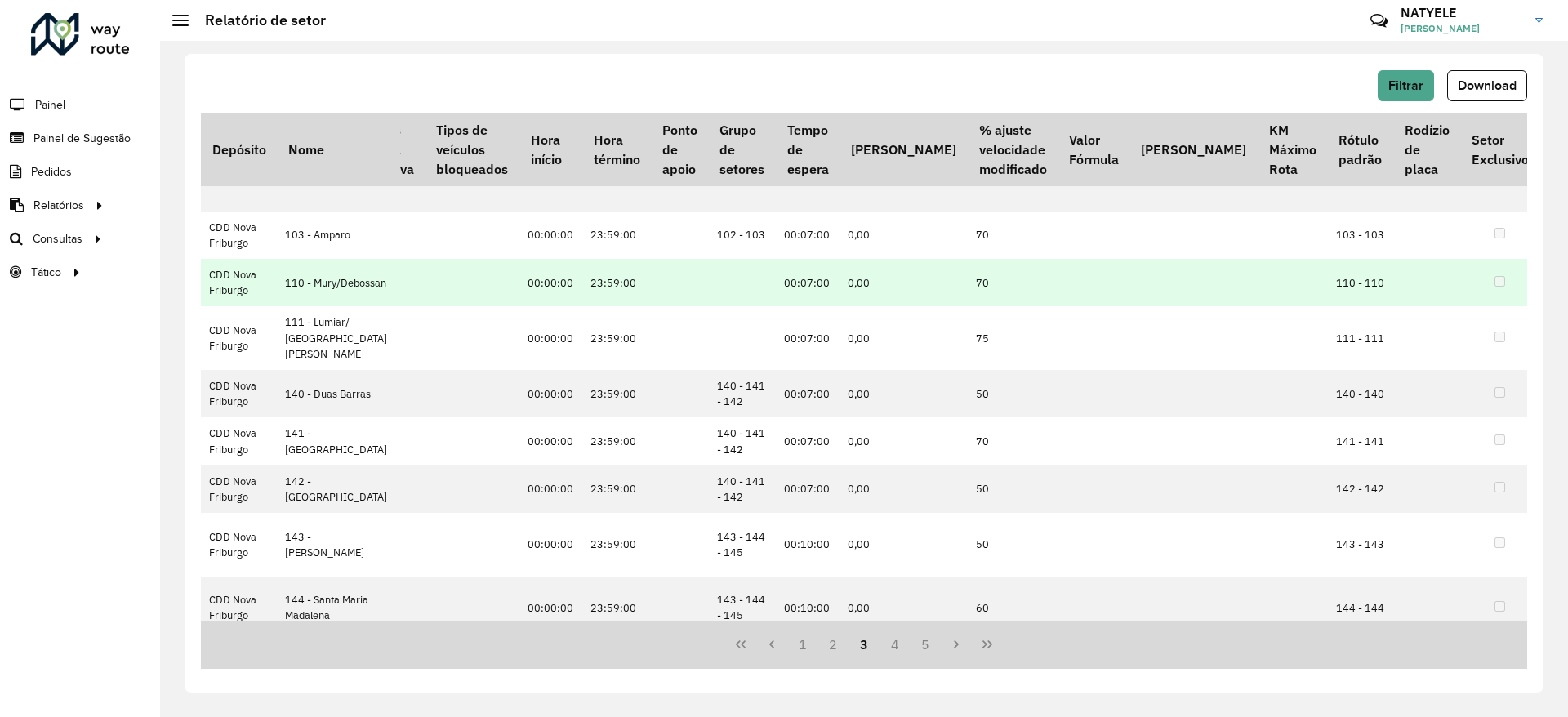
scroll to position [4393, 392]
